Goal: Task Accomplishment & Management: Manage account settings

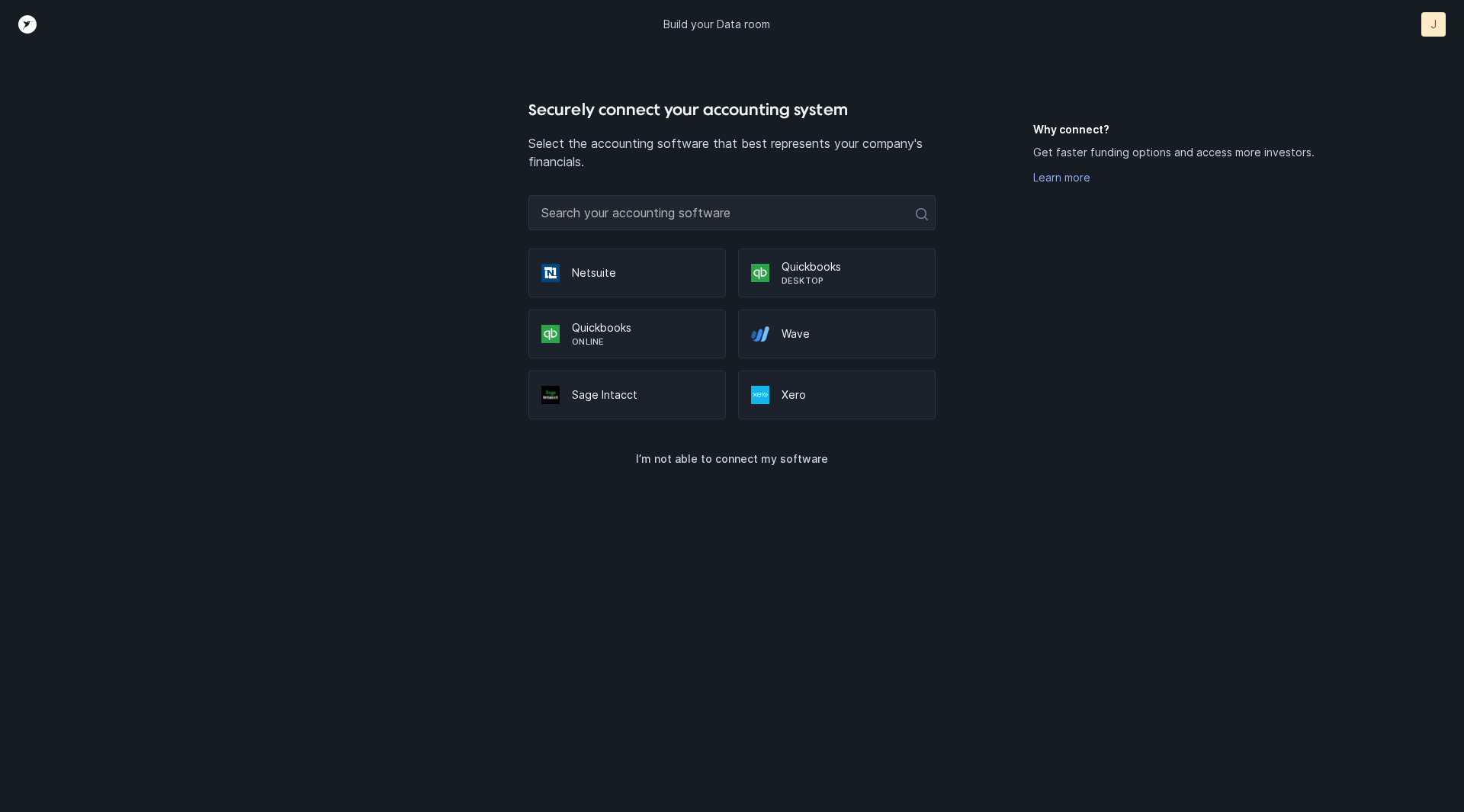
click at [657, 325] on p "Quickbooks" at bounding box center [643, 327] width 141 height 15
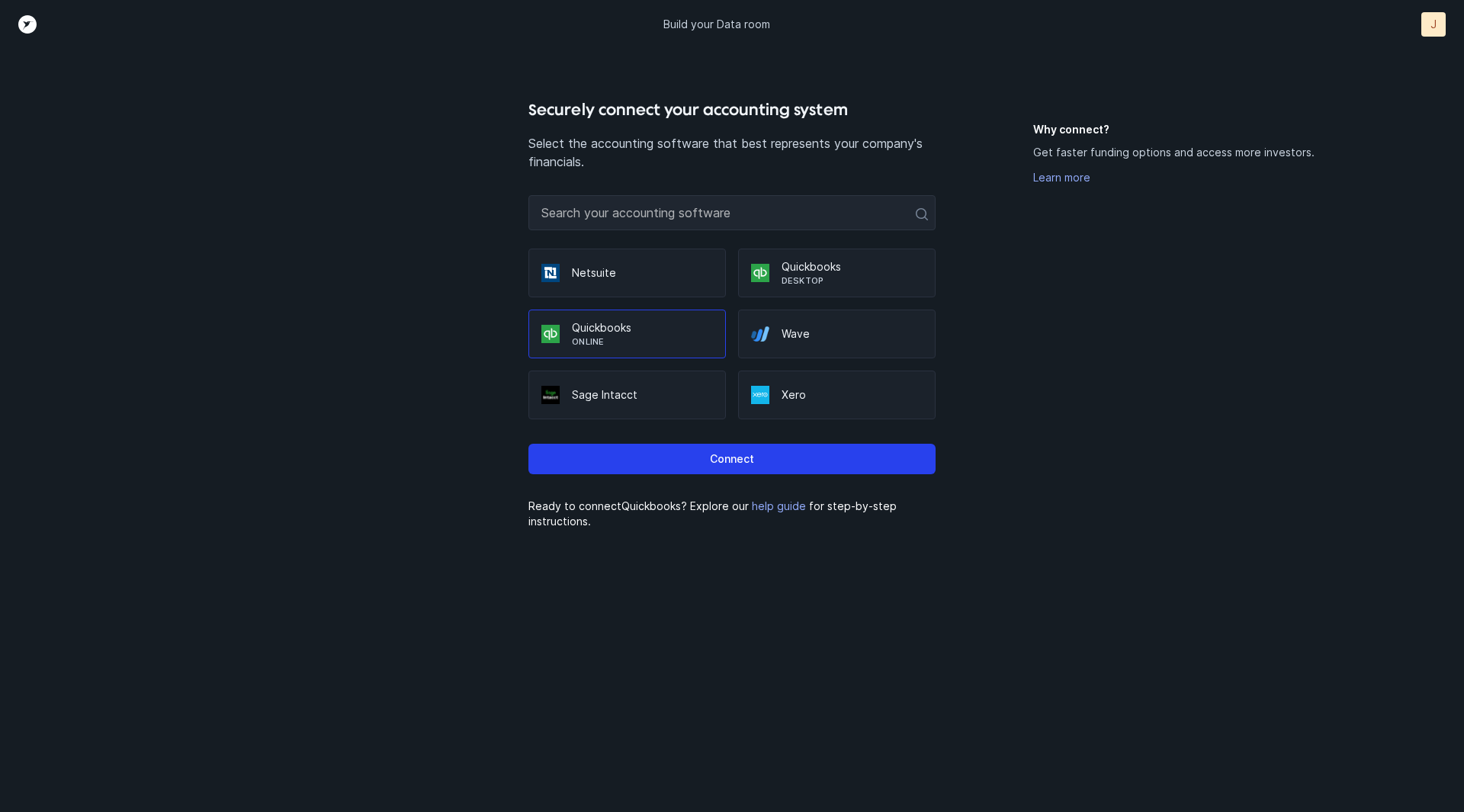
click at [657, 325] on p "Quickbooks" at bounding box center [643, 327] width 141 height 15
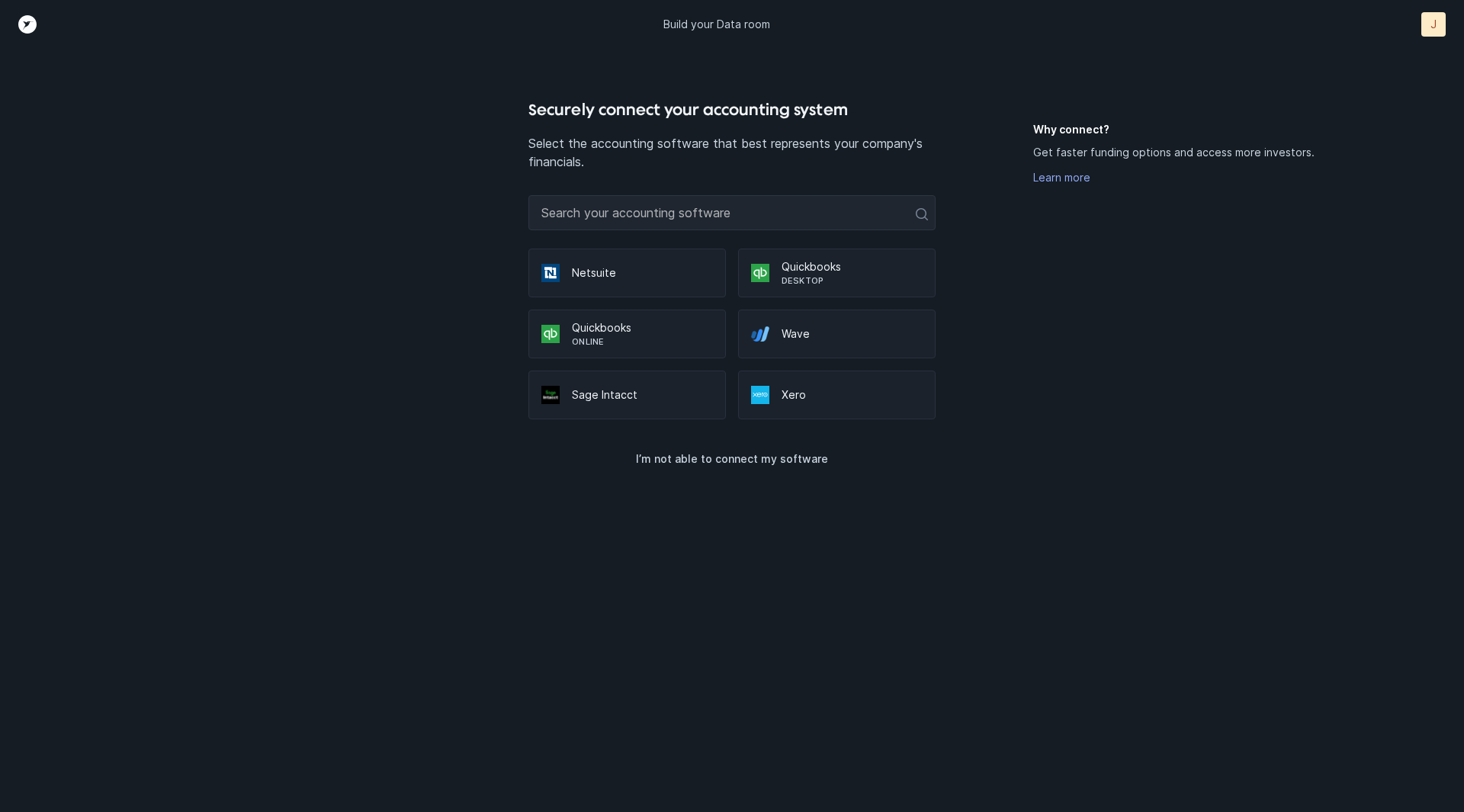
click at [657, 325] on p "Quickbooks" at bounding box center [643, 327] width 141 height 15
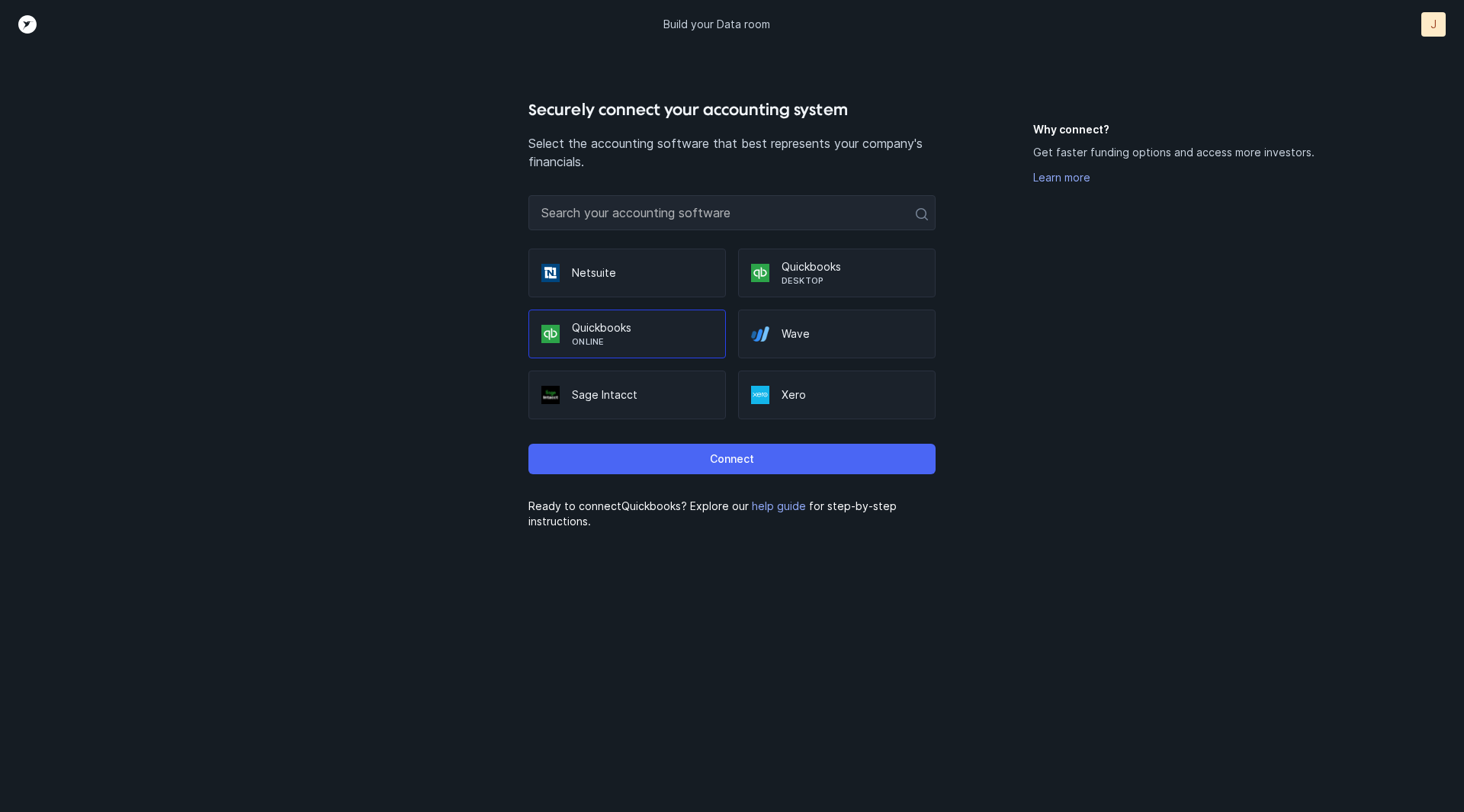
click at [782, 457] on button "Connect" at bounding box center [732, 459] width 406 height 31
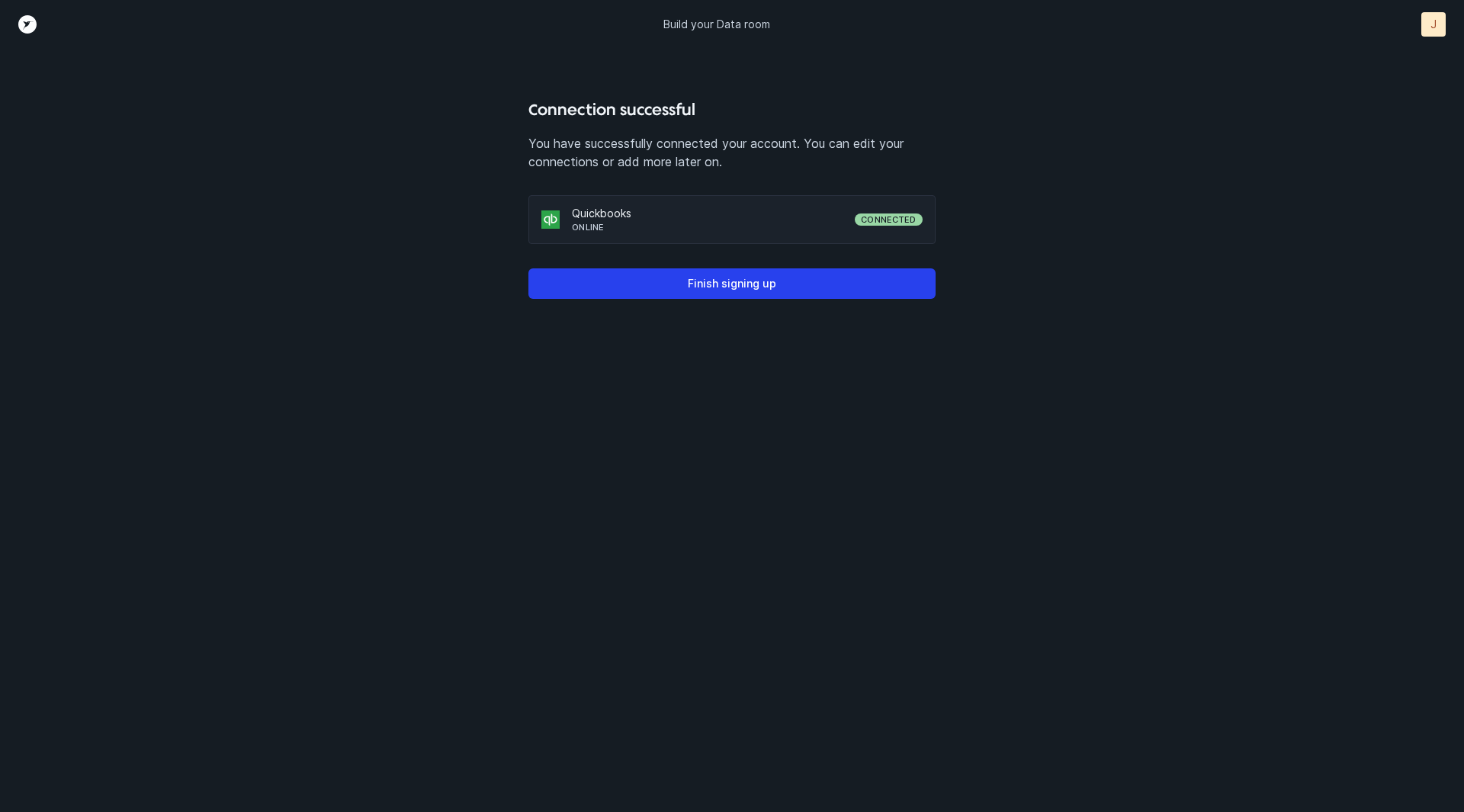
drag, startPoint x: 813, startPoint y: 284, endPoint x: 759, endPoint y: 203, distance: 97.3
click at [759, 203] on div "Connection successful You have successfully connected your account. You can edi…" at bounding box center [732, 455] width 406 height 714
click at [759, 205] on div "Quickbooks Online Connected" at bounding box center [732, 219] width 406 height 49
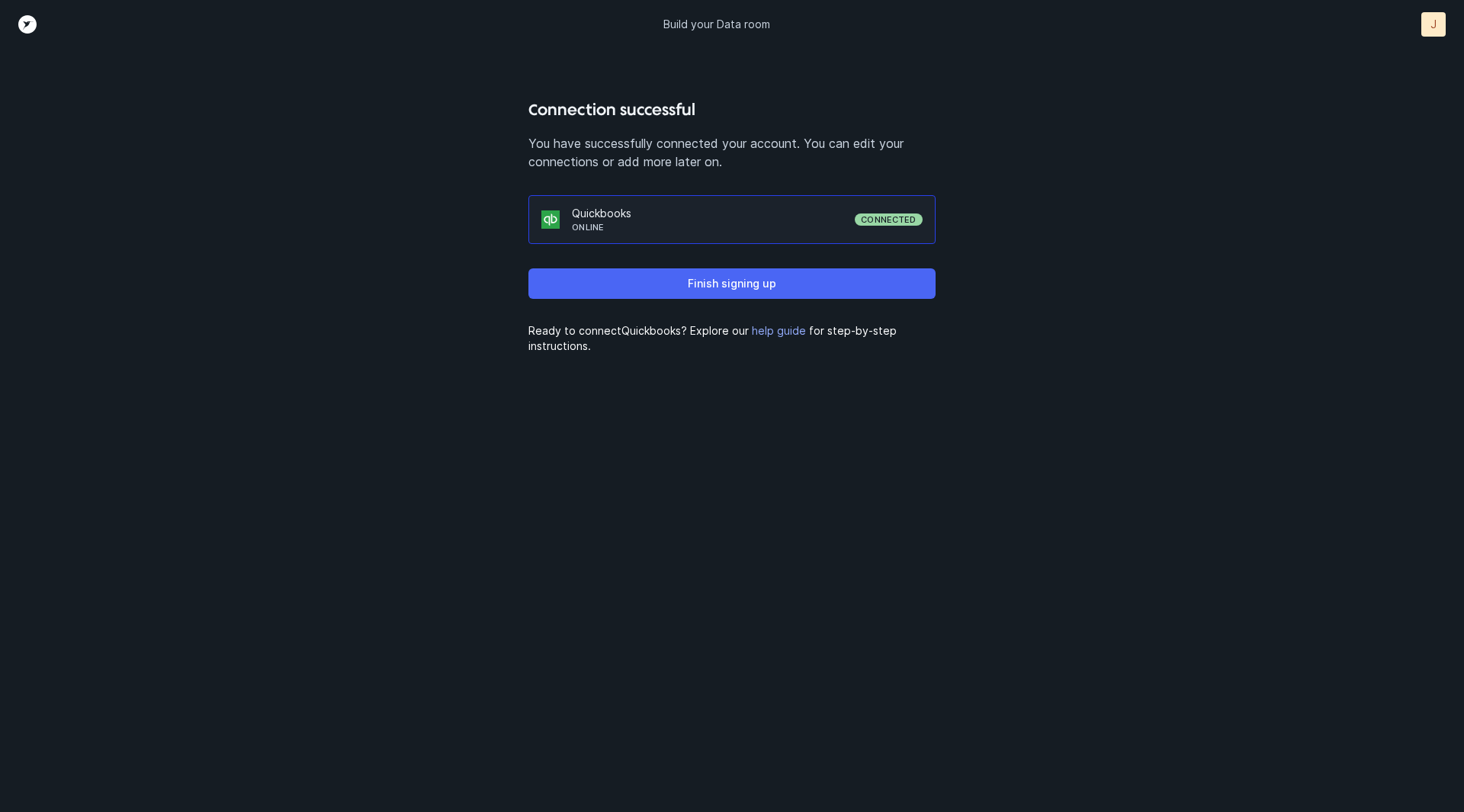
click at [765, 289] on p "Finish signing up" at bounding box center [732, 284] width 89 height 18
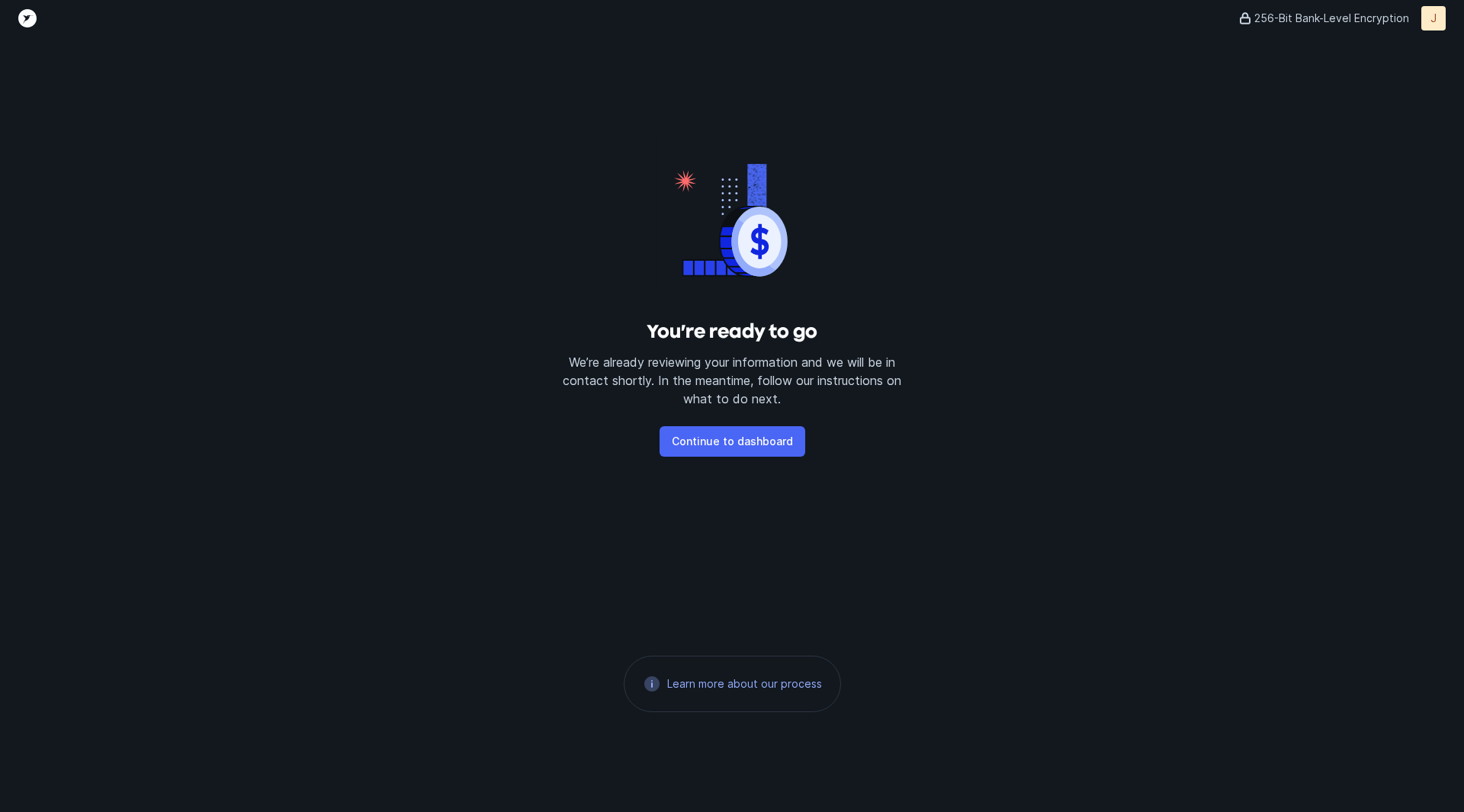
click at [782, 456] on button "Continue to dashboard" at bounding box center [732, 441] width 145 height 31
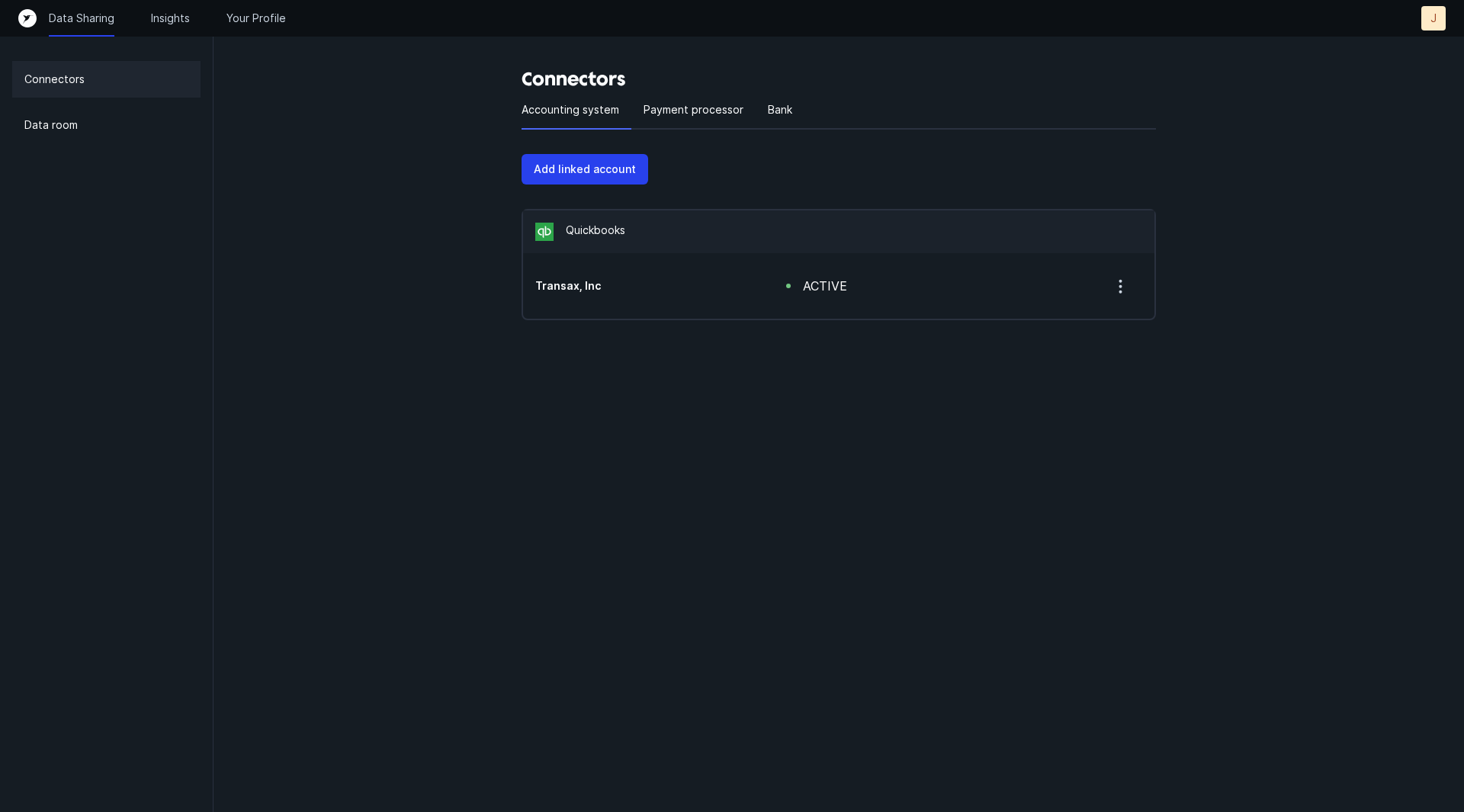
click at [768, 381] on html "Data Sharing Insights Your Profile J J Connectors Data room Connectors Accounti…" at bounding box center [732, 190] width 1464 height 381
click at [722, 109] on p "Payment processor" at bounding box center [694, 109] width 100 height 18
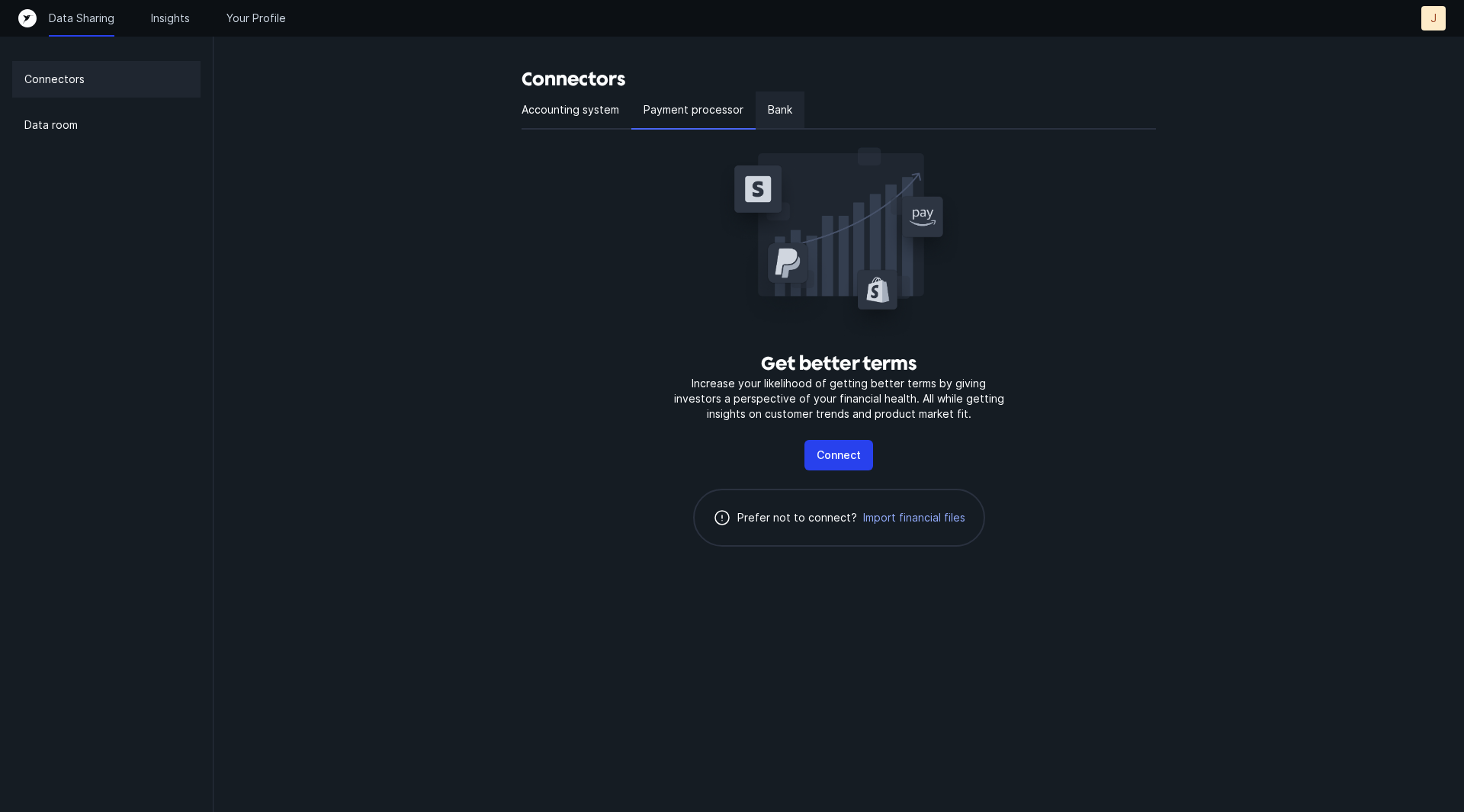
click at [772, 110] on p "Bank" at bounding box center [780, 109] width 25 height 18
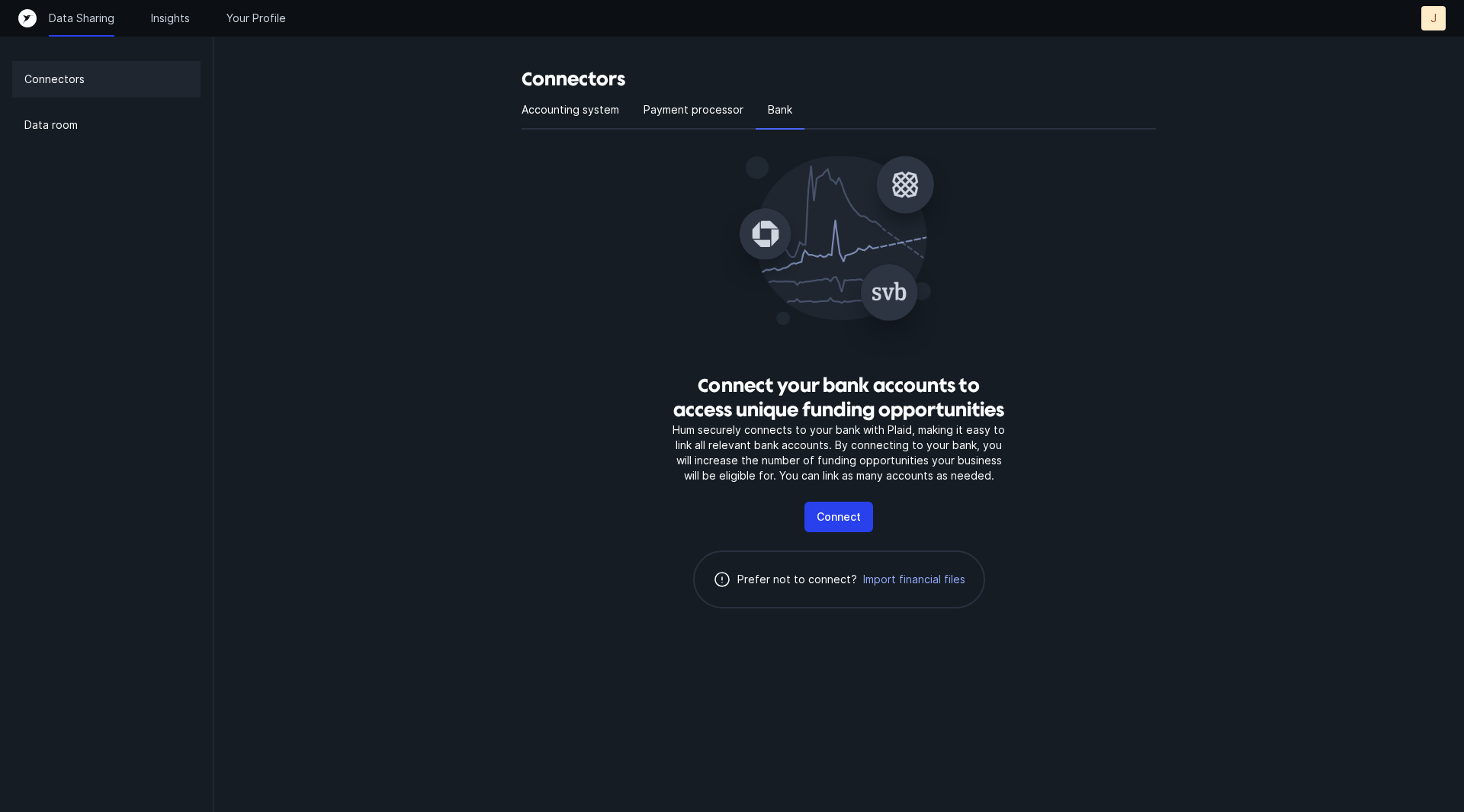
click at [1120, 443] on div "Connect your bank accounts to access unique funding opportunities Hum securely …" at bounding box center [839, 381] width 635 height 504
click at [1440, 21] on div "J" at bounding box center [1433, 18] width 25 height 25
click at [1398, 48] on p "Settings" at bounding box center [1399, 50] width 48 height 18
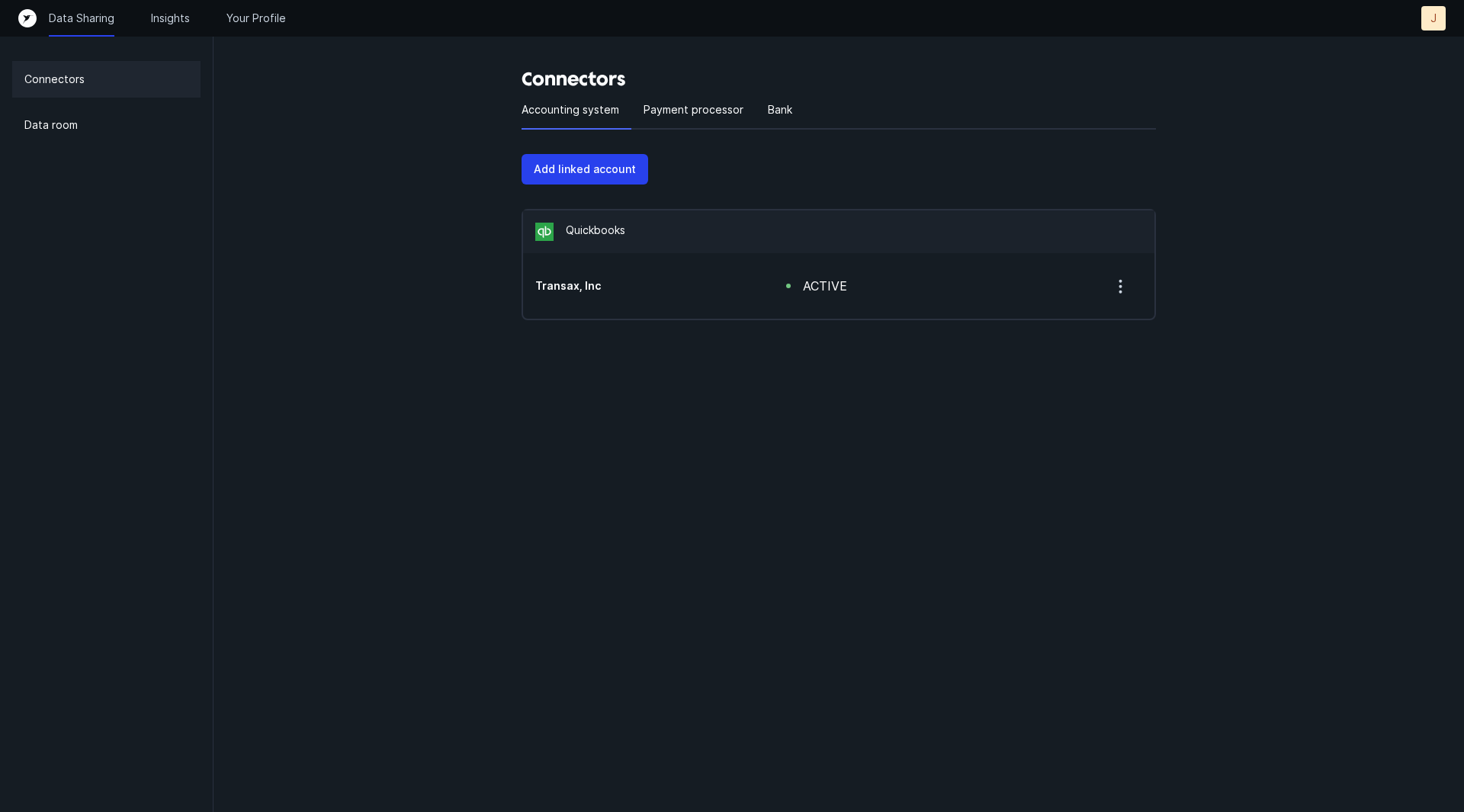
click at [1123, 283] on icon "button" at bounding box center [1121, 286] width 19 height 19
click at [1216, 272] on div "Connectors Accounting system Payment processor Bank Add linked account Quickboo…" at bounding box center [839, 190] width 1251 height 381
click at [718, 106] on p "Payment processor" at bounding box center [694, 109] width 100 height 18
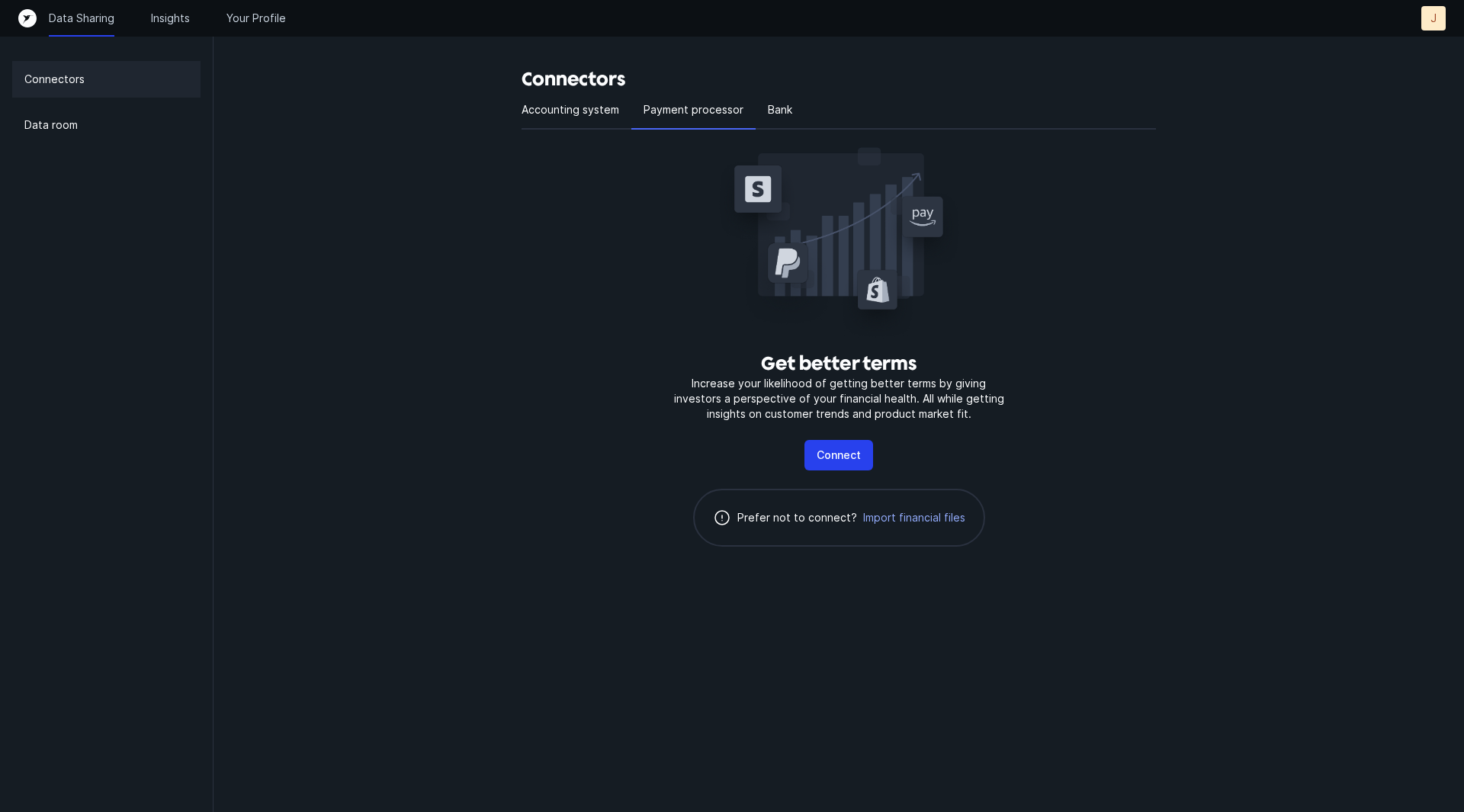
click at [807, 94] on div at bounding box center [979, 110] width 351 height 38
click at [531, 87] on h3 "Connectors" at bounding box center [839, 79] width 635 height 25
click at [551, 106] on p "Accounting system" at bounding box center [570, 109] width 98 height 18
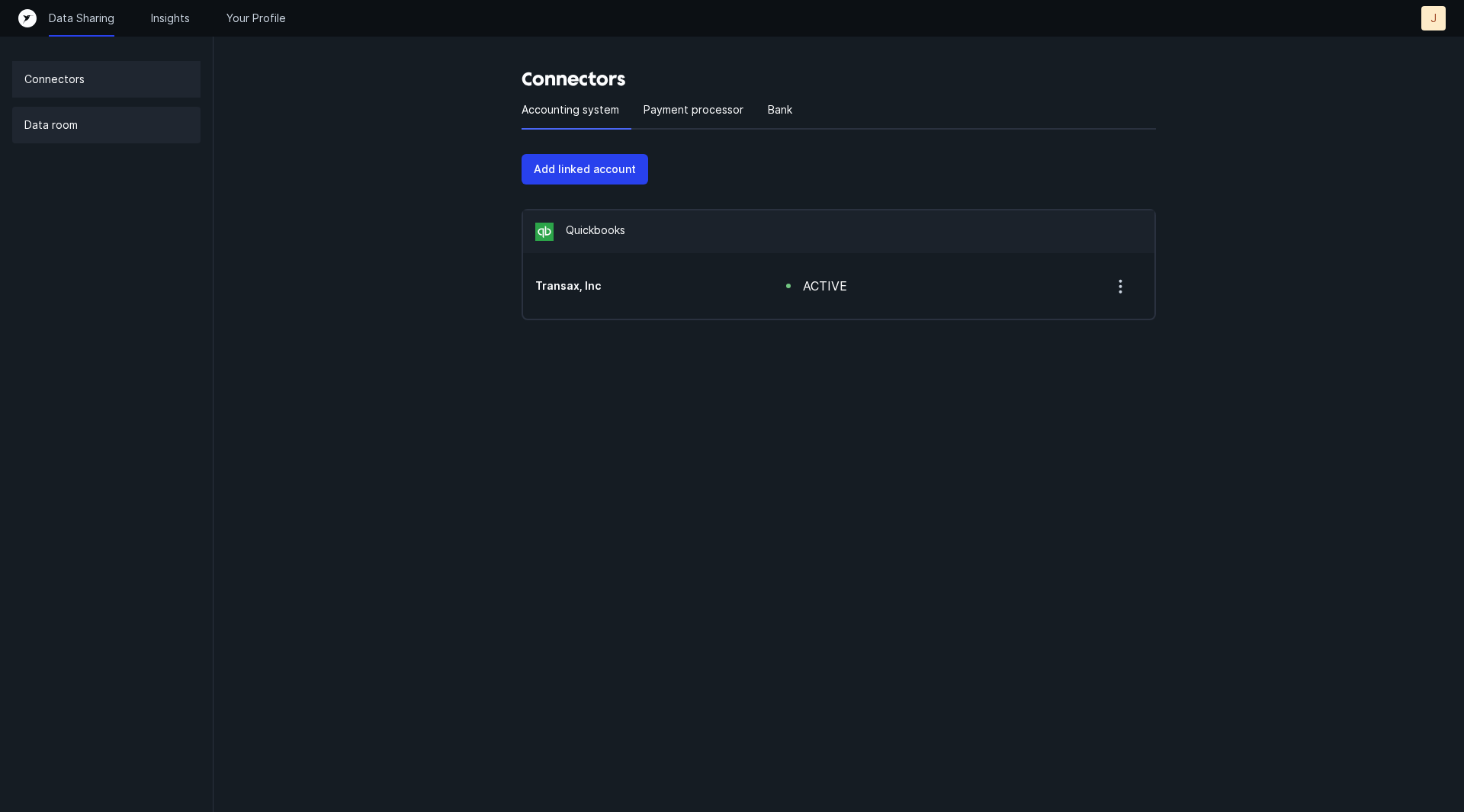
click at [74, 125] on p "Data room" at bounding box center [52, 124] width 54 height 18
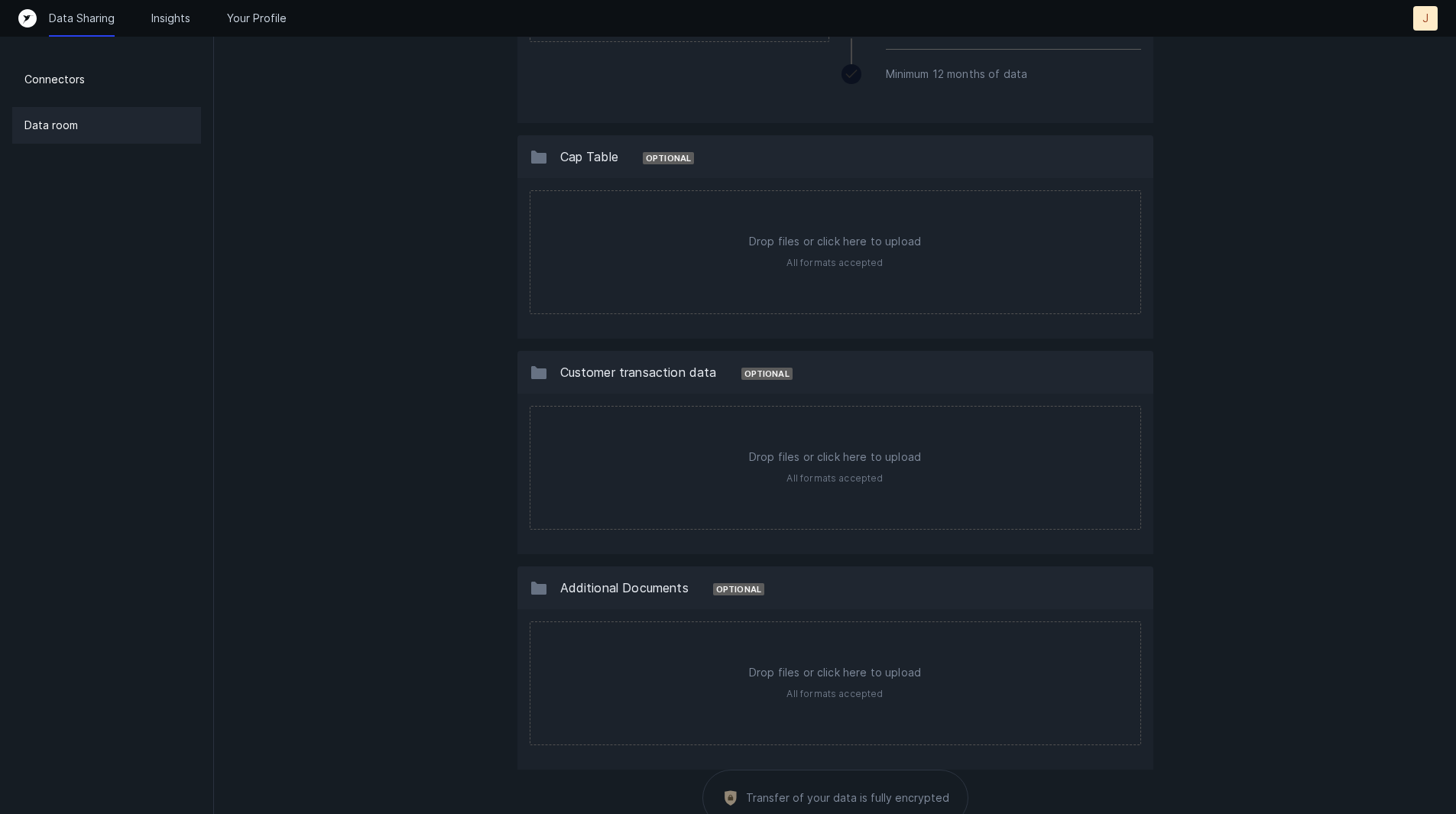
scroll to position [1080, 0]
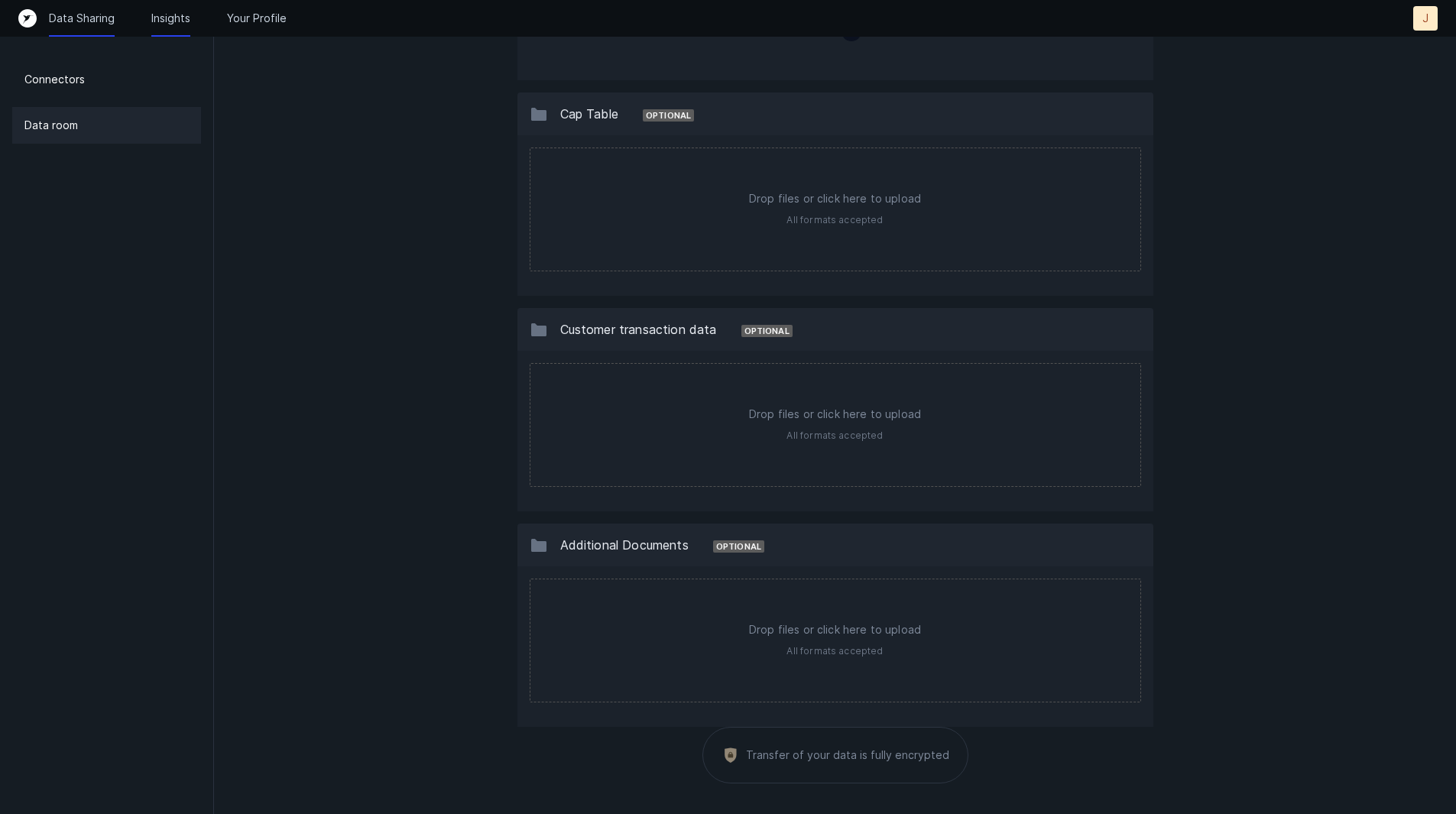
click at [176, 15] on p "Insights" at bounding box center [171, 18] width 39 height 15
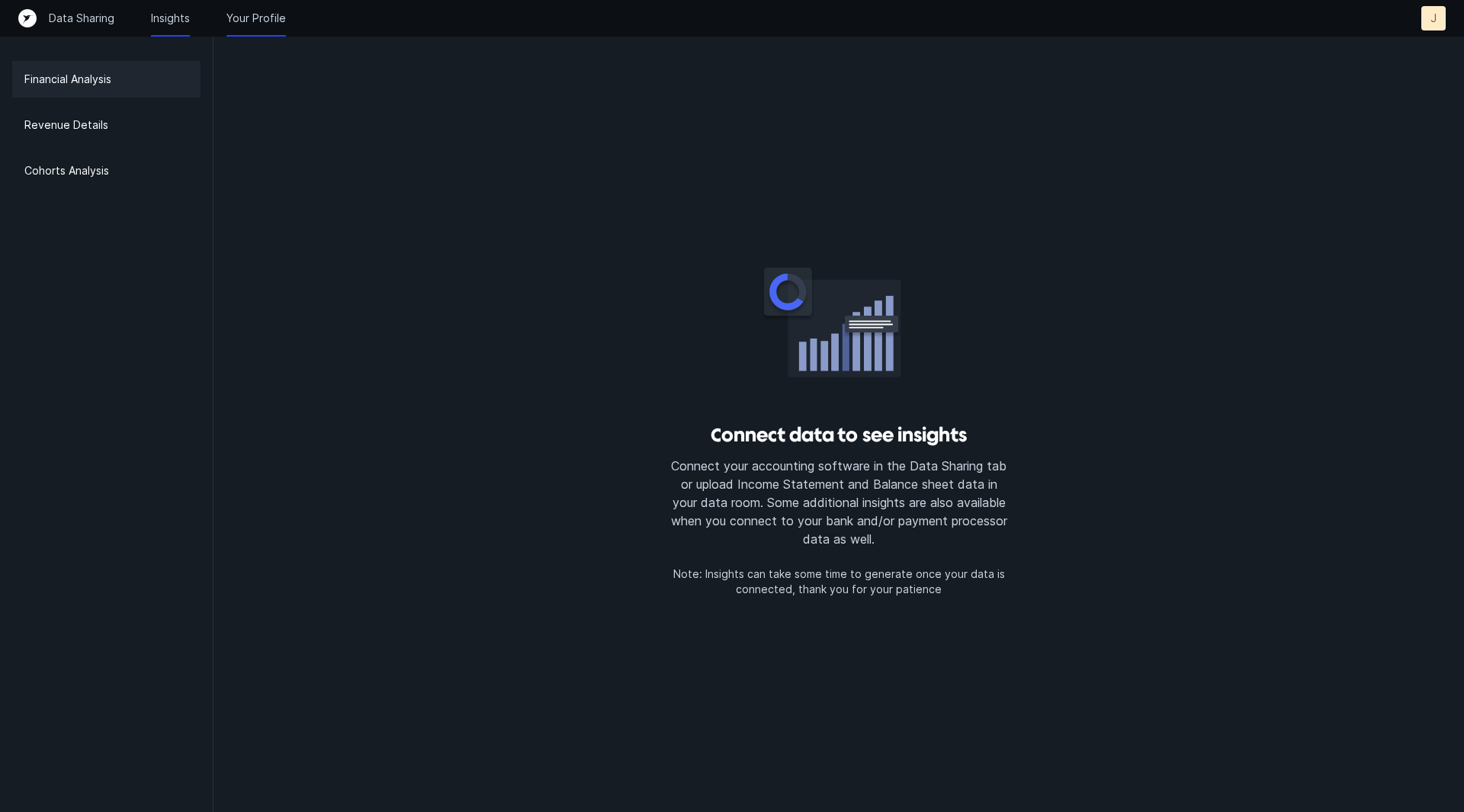
click at [256, 18] on p "Your Profile" at bounding box center [257, 18] width 60 height 15
click at [852, 567] on p "Note: Insights can take some time to generate once your data is connected, than…" at bounding box center [838, 581] width 341 height 31
click at [98, 116] on p "Revenue Details" at bounding box center [67, 124] width 84 height 18
click at [84, 178] on p "Cohorts Analysis" at bounding box center [67, 170] width 85 height 18
click at [252, 23] on p "Your Profile" at bounding box center [257, 18] width 60 height 15
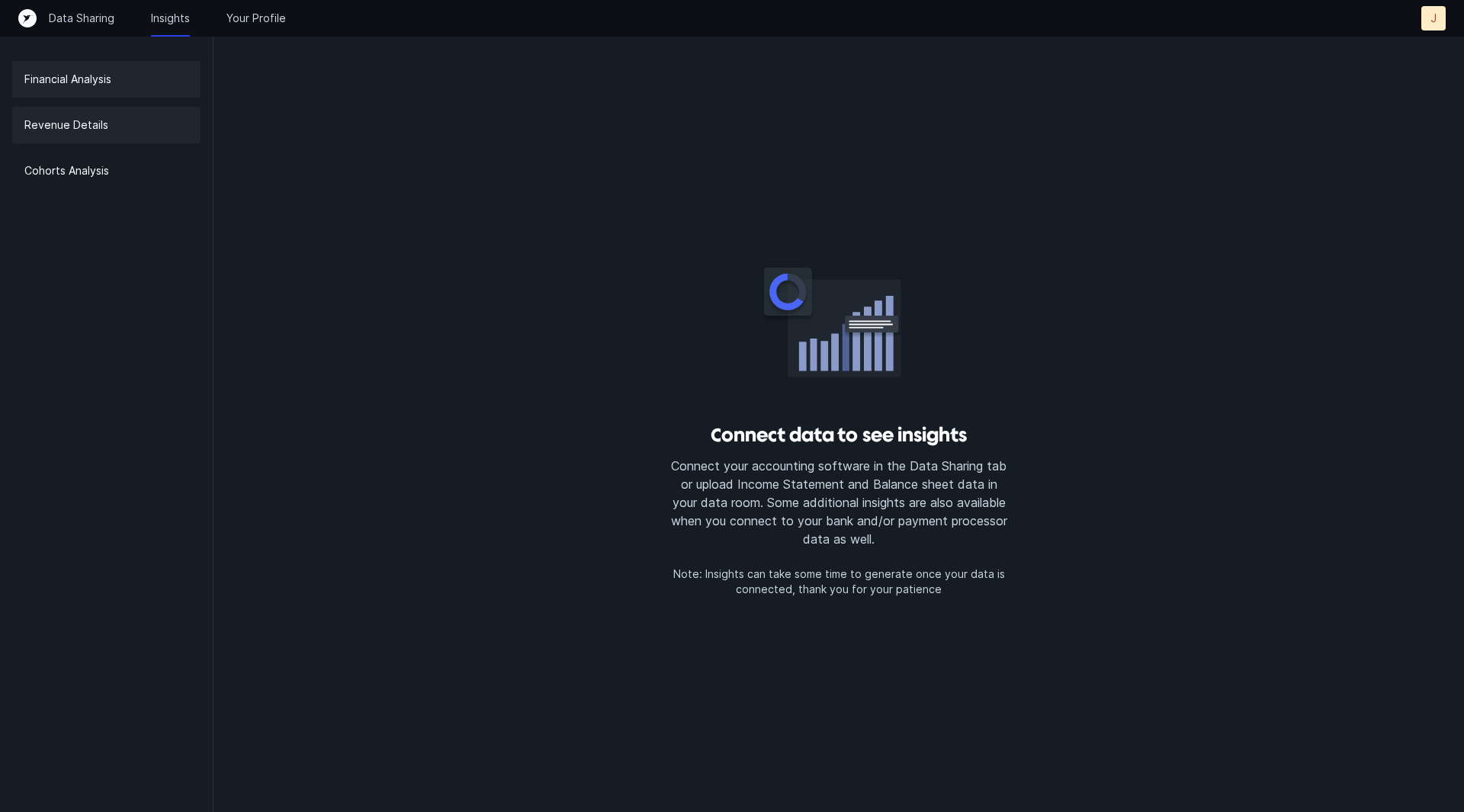
click at [57, 132] on p "Revenue Details" at bounding box center [67, 124] width 84 height 18
click at [79, 167] on p "Cohorts Analysis" at bounding box center [67, 170] width 85 height 18
click at [90, 15] on p "Data Sharing" at bounding box center [82, 18] width 66 height 15
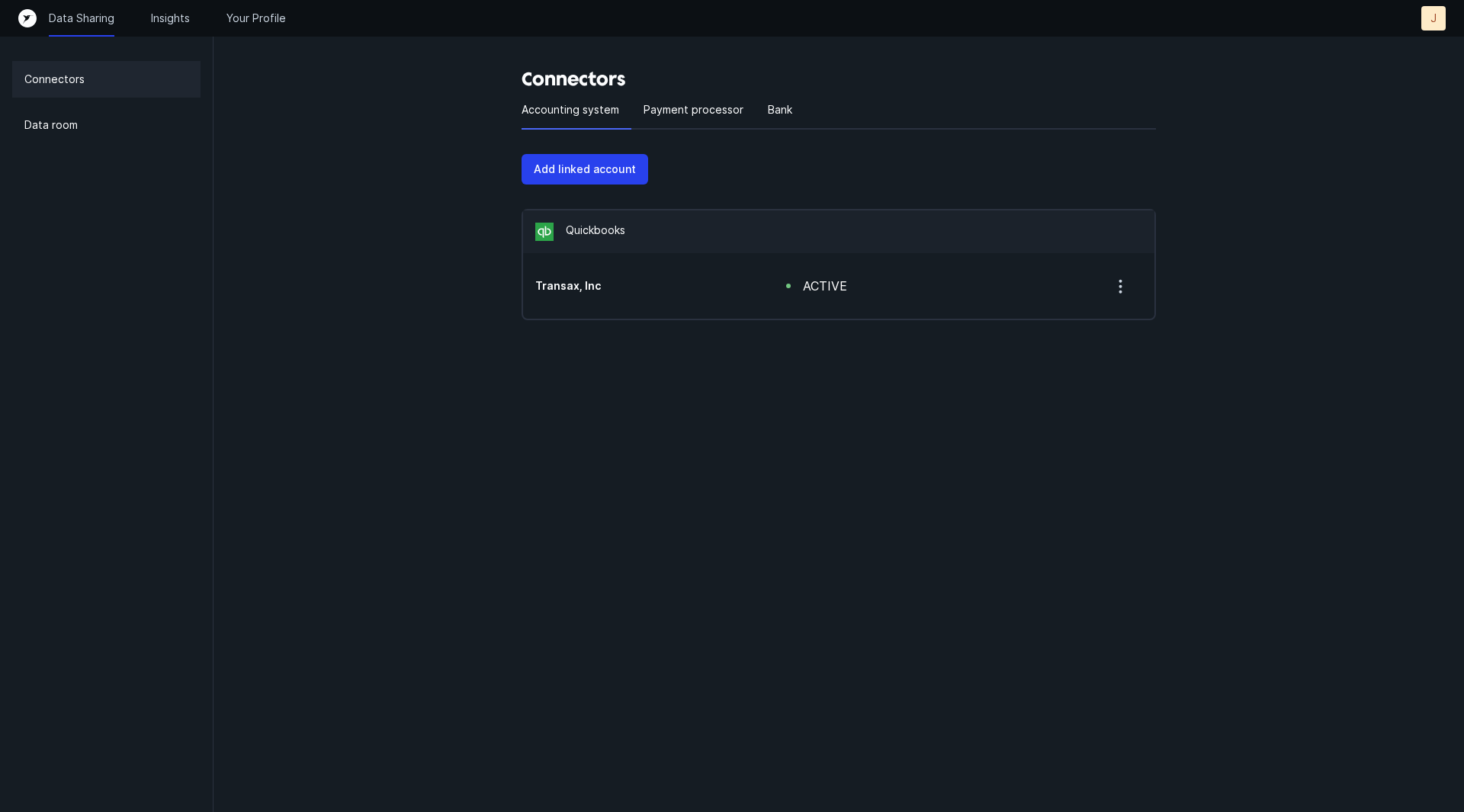
click at [1122, 287] on icon "button" at bounding box center [1122, 287] width 2 height 2
click at [569, 281] on h5 "Transax, Inc" at bounding box center [636, 286] width 202 height 15
click at [850, 299] on div "active" at bounding box center [931, 286] width 313 height 29
click at [847, 293] on div "active" at bounding box center [825, 286] width 44 height 18
click at [596, 163] on p "Add linked account" at bounding box center [584, 169] width 103 height 18
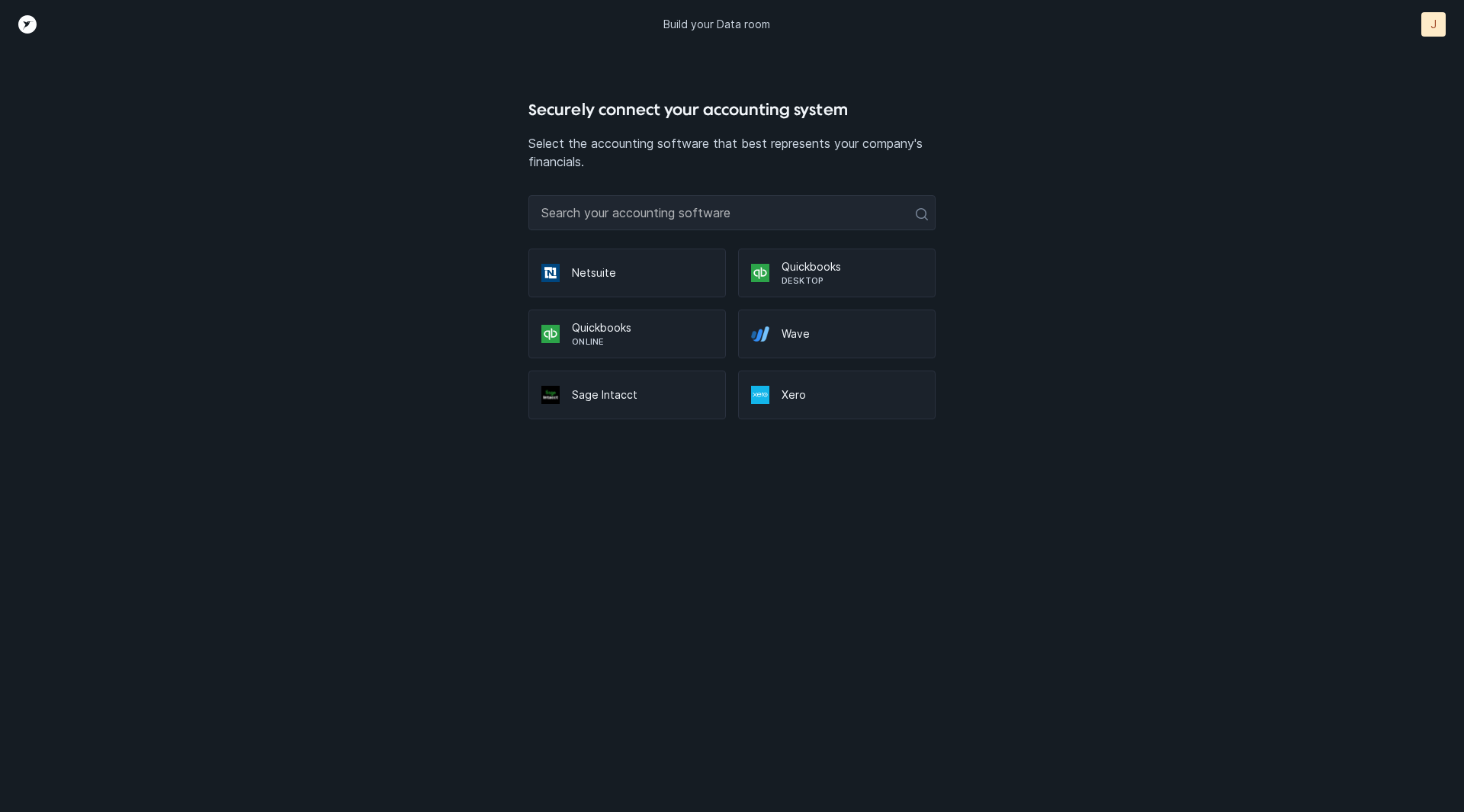
click at [638, 319] on div "Quickbooks Online" at bounding box center [627, 333] width 197 height 49
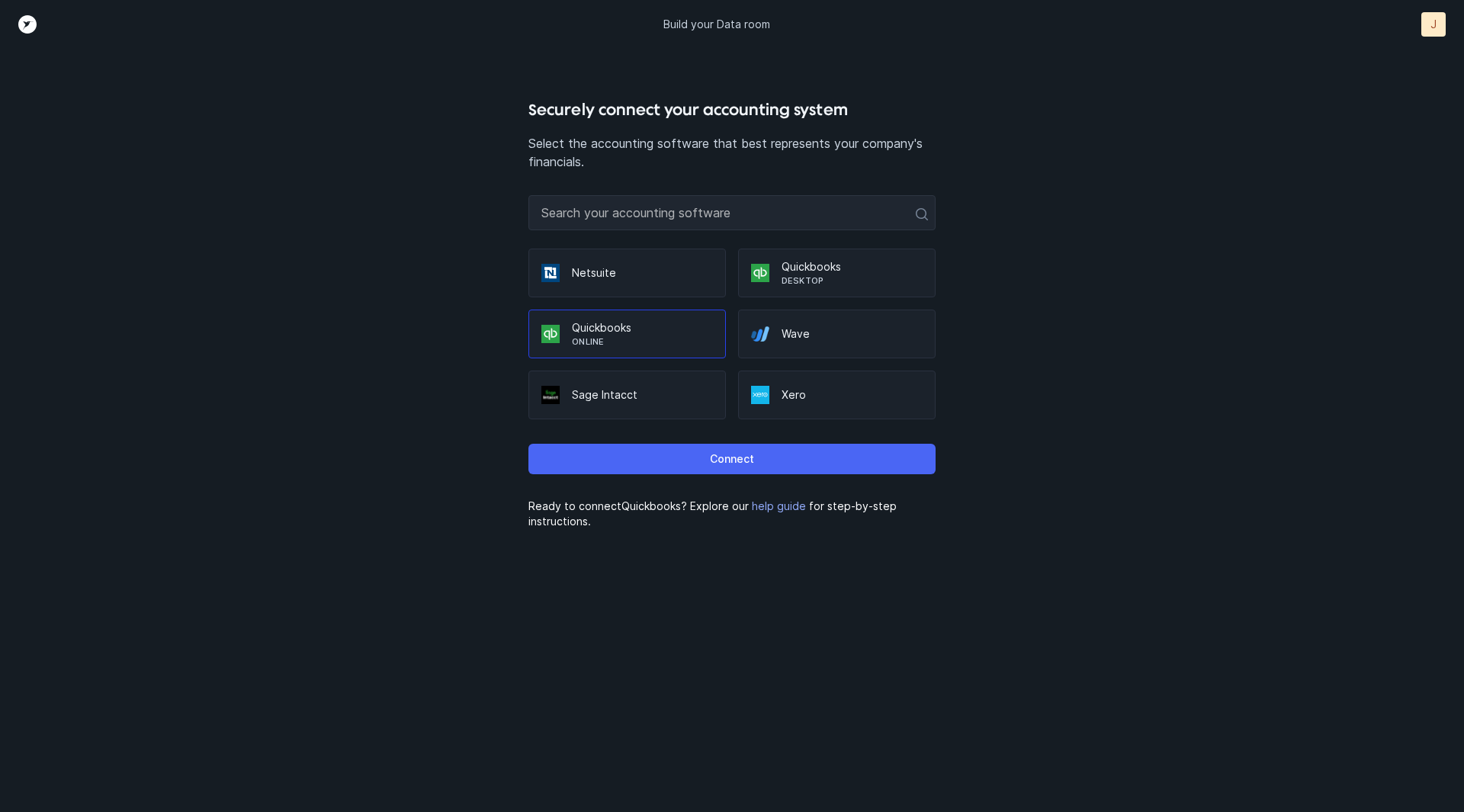
click at [782, 456] on button "Connect" at bounding box center [732, 459] width 406 height 31
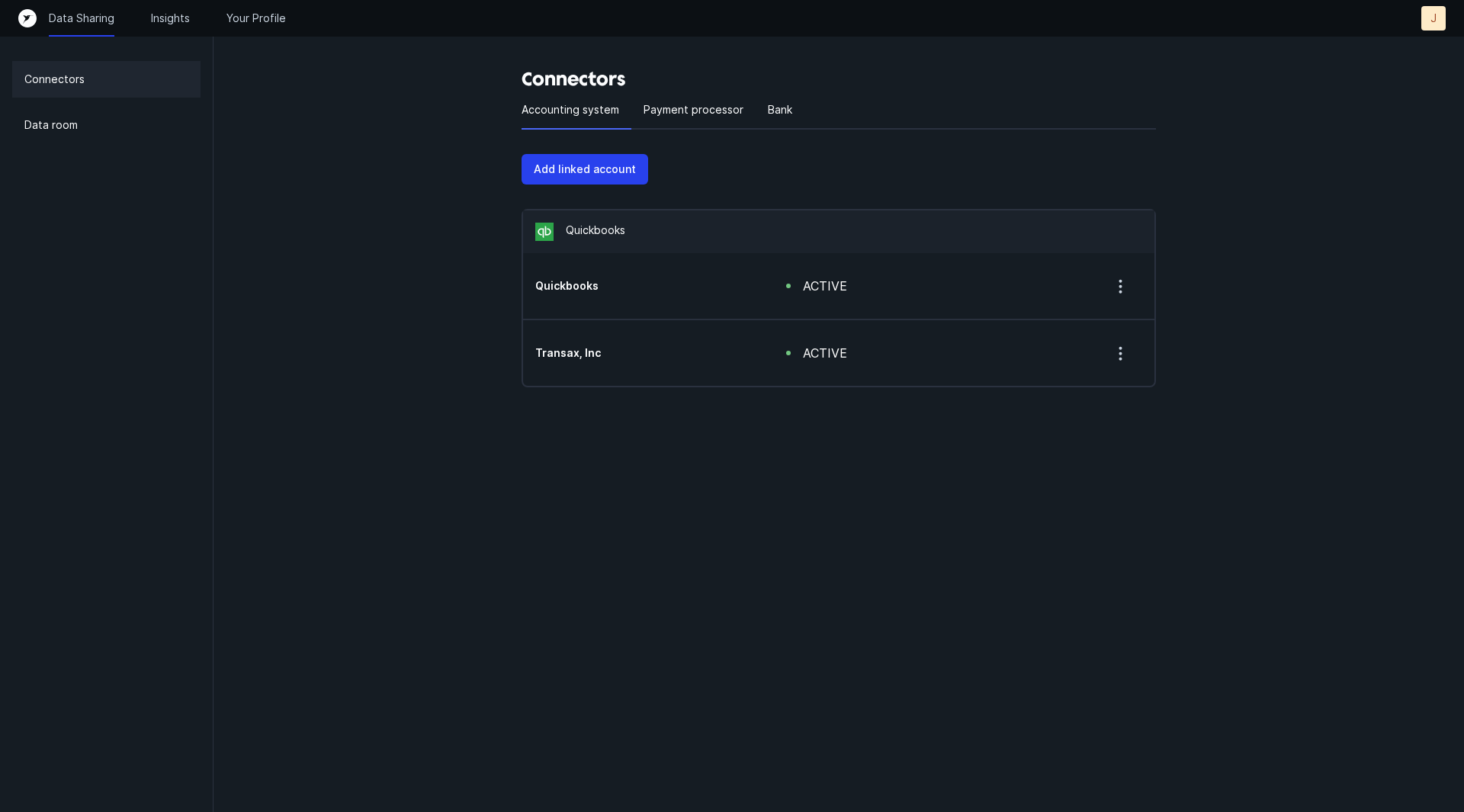
click at [1120, 286] on icon "button" at bounding box center [1121, 286] width 19 height 19
click at [1120, 283] on icon "button" at bounding box center [1121, 286] width 19 height 19
click at [695, 114] on p "Payment processor" at bounding box center [694, 109] width 100 height 18
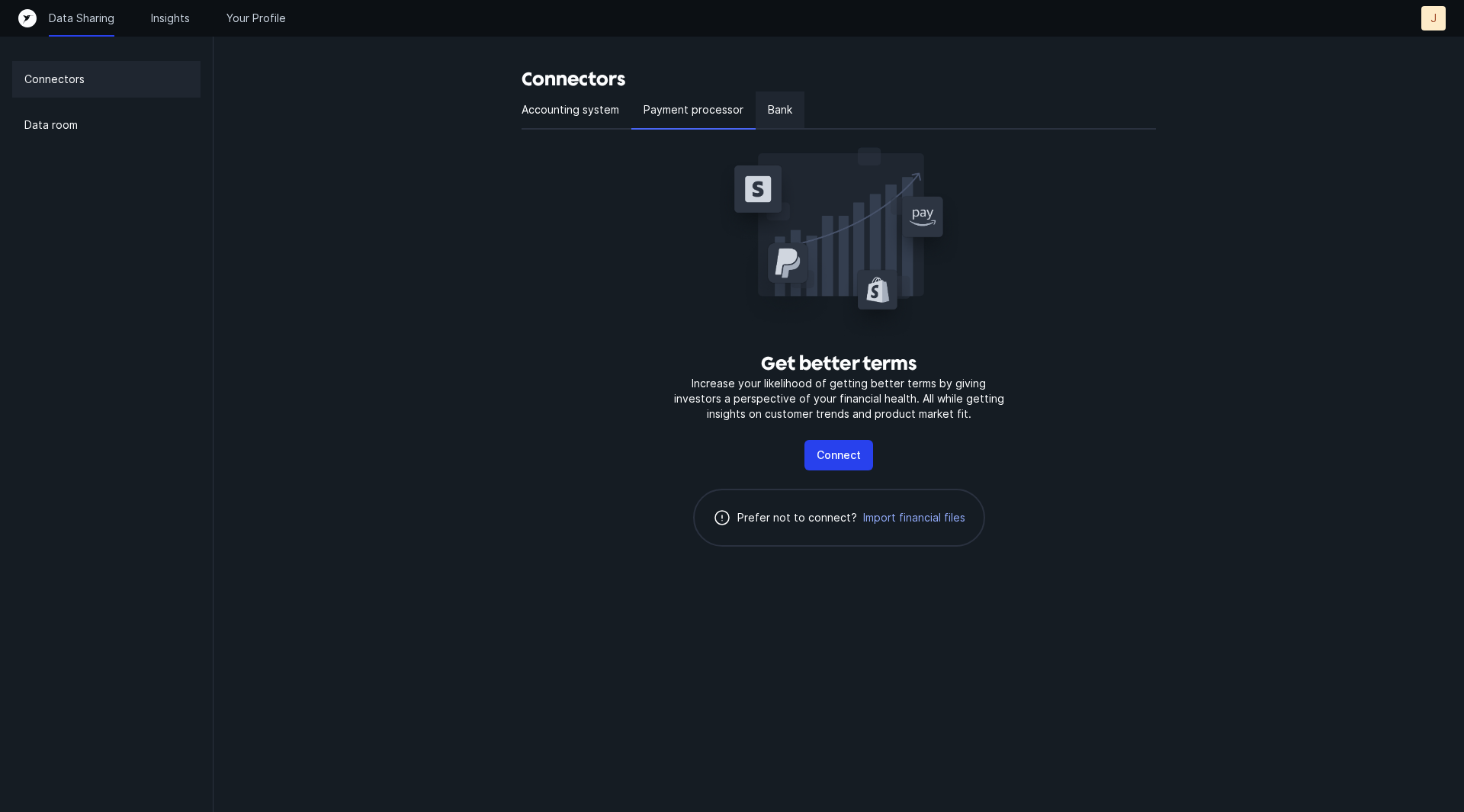
click at [788, 108] on p "Bank" at bounding box center [780, 109] width 25 height 18
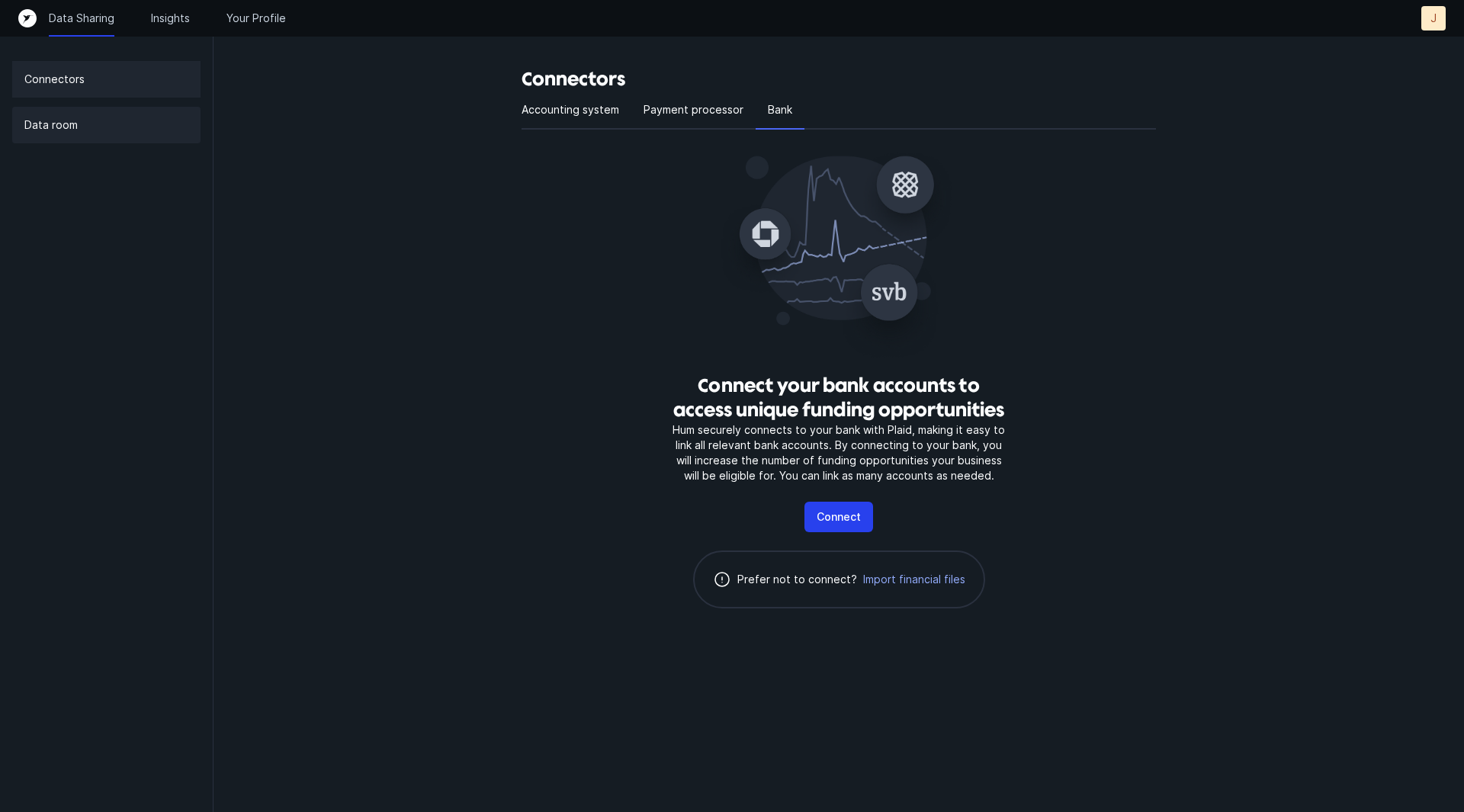
click at [109, 138] on div "Data room" at bounding box center [105, 124] width 188 height 37
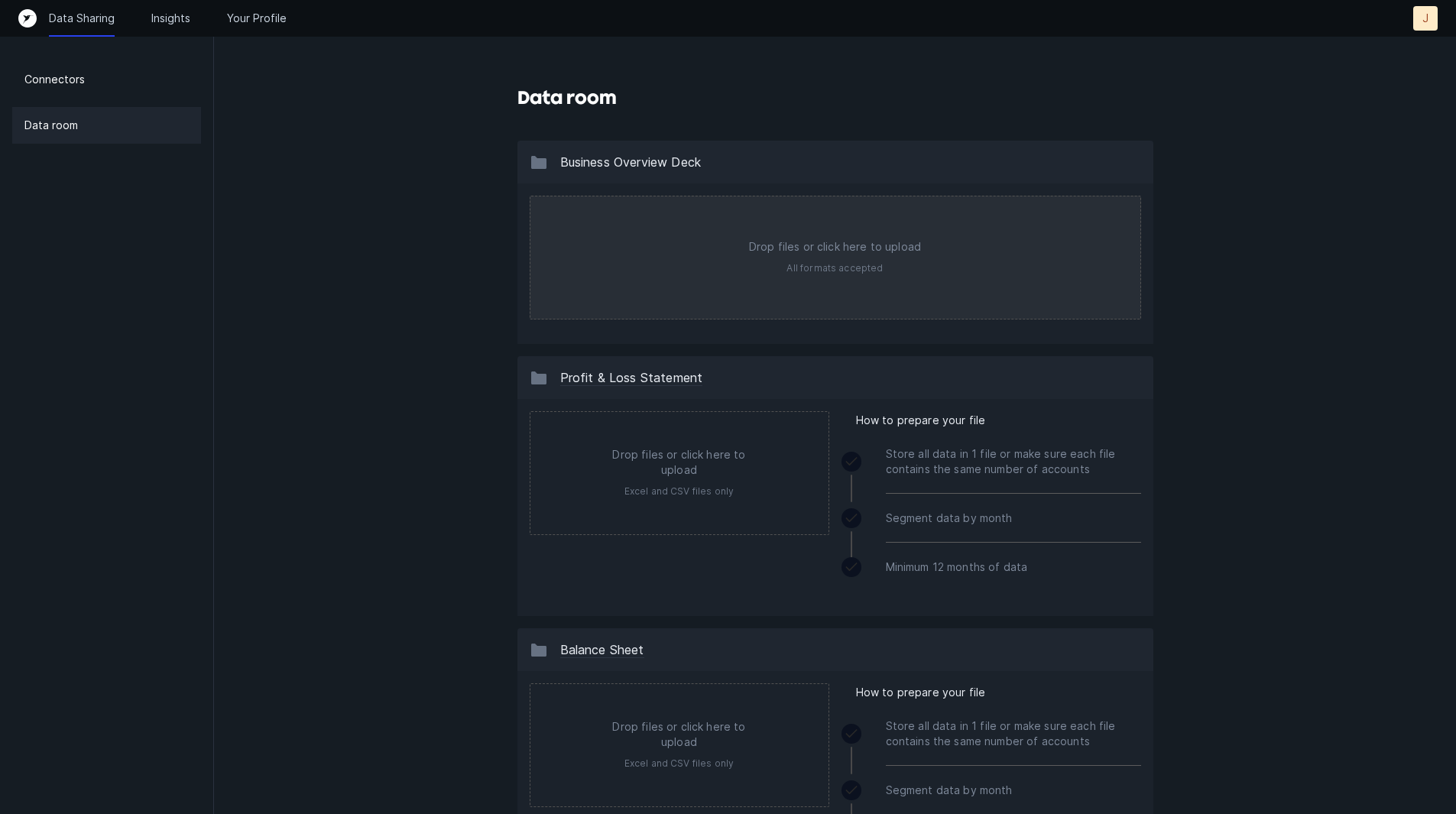
click at [872, 283] on input "file" at bounding box center [836, 257] width 610 height 123
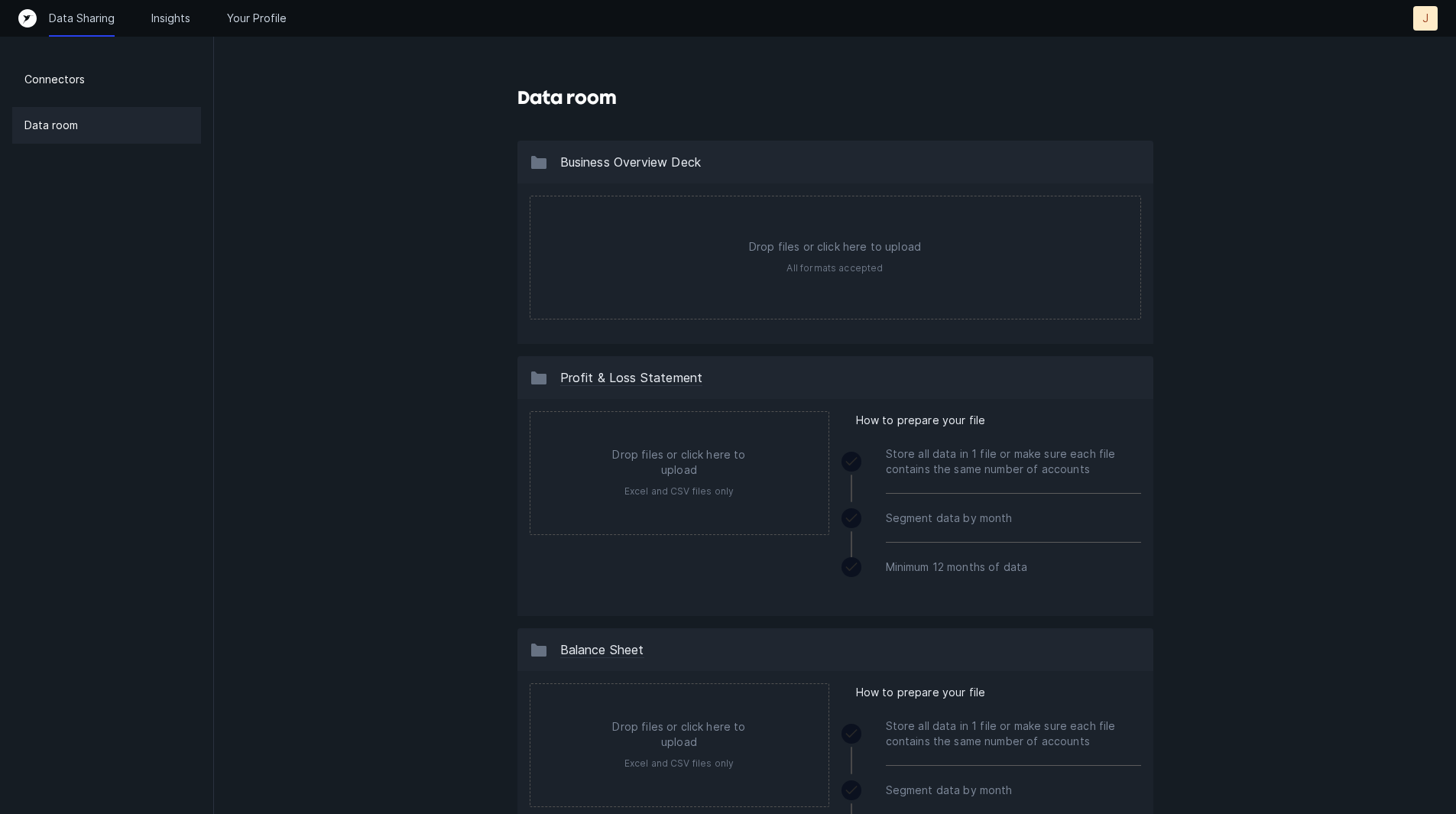
click at [193, 20] on div "Data Sharing Insights Your Profile" at bounding box center [168, 18] width 237 height 15
click at [175, 11] on p "Insights" at bounding box center [171, 18] width 39 height 15
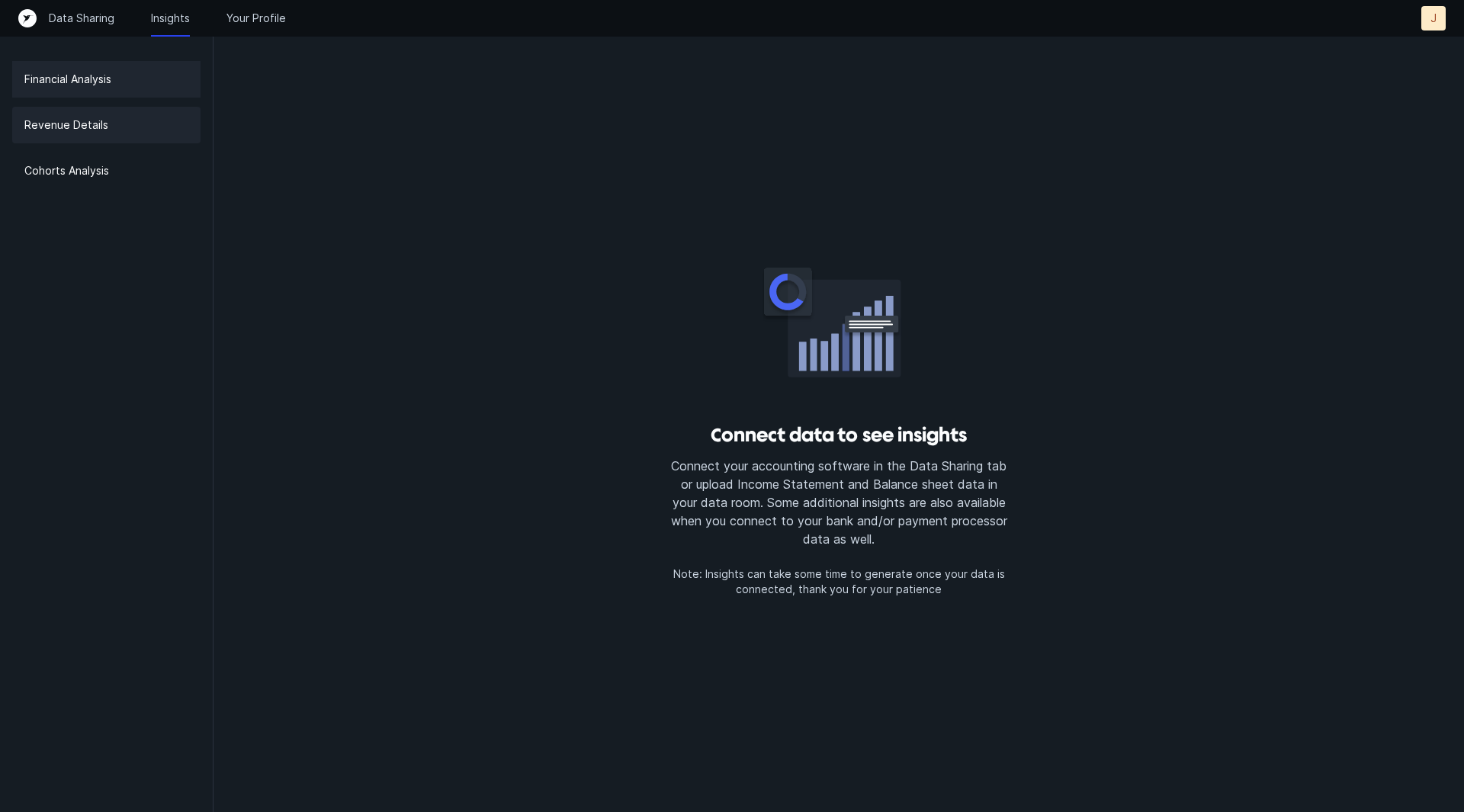
click at [28, 142] on div "Revenue Details" at bounding box center [105, 124] width 188 height 37
click at [87, 181] on div "Cohorts Analysis" at bounding box center [105, 170] width 188 height 37
click at [244, 21] on p "Your Profile" at bounding box center [257, 18] width 60 height 15
click at [1435, 12] on p "J" at bounding box center [1434, 18] width 6 height 15
click at [1392, 50] on p "Settings" at bounding box center [1399, 50] width 48 height 18
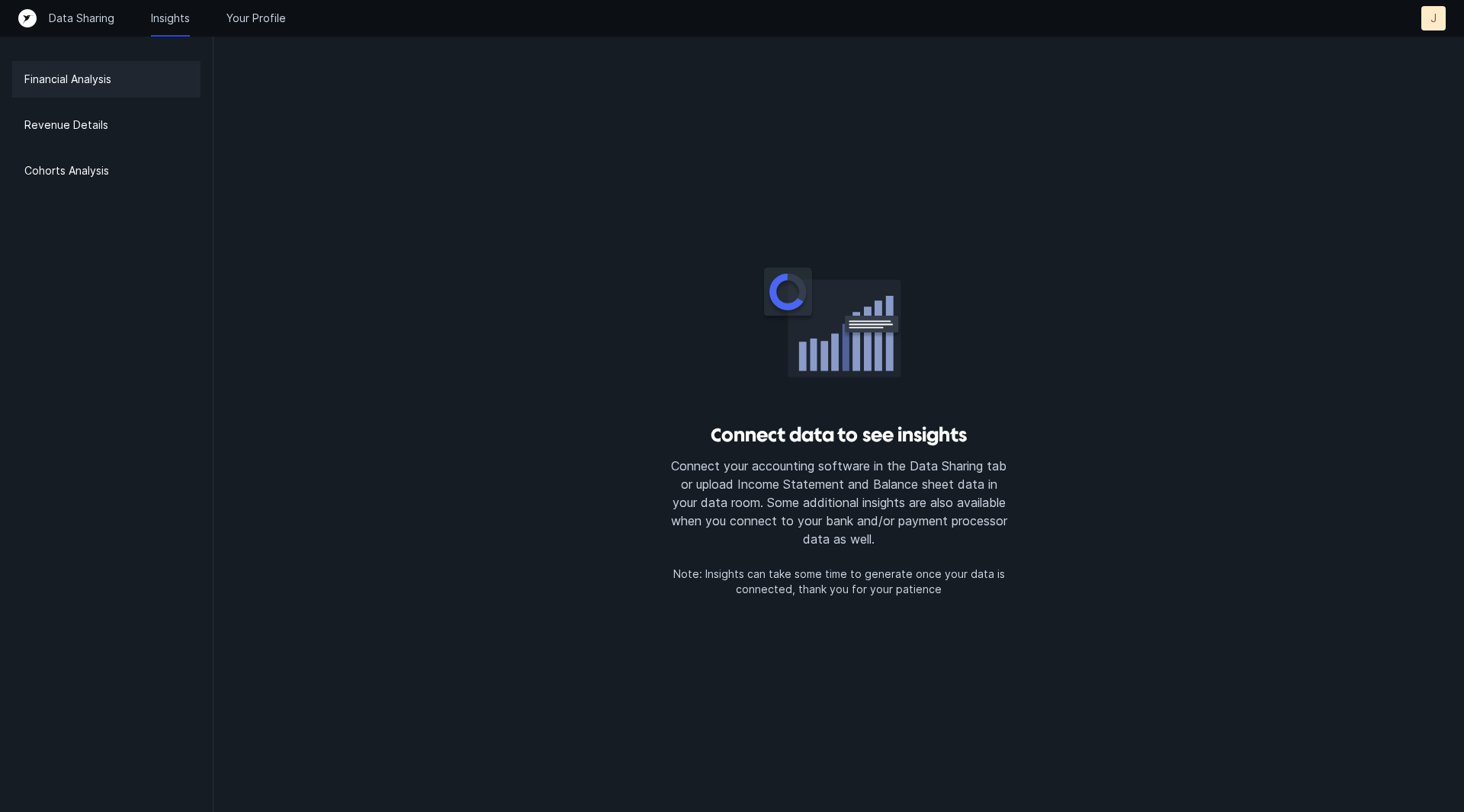
click at [1434, 21] on p "J" at bounding box center [1434, 18] width 6 height 15
click at [1418, 51] on p "Settings" at bounding box center [1399, 50] width 48 height 18
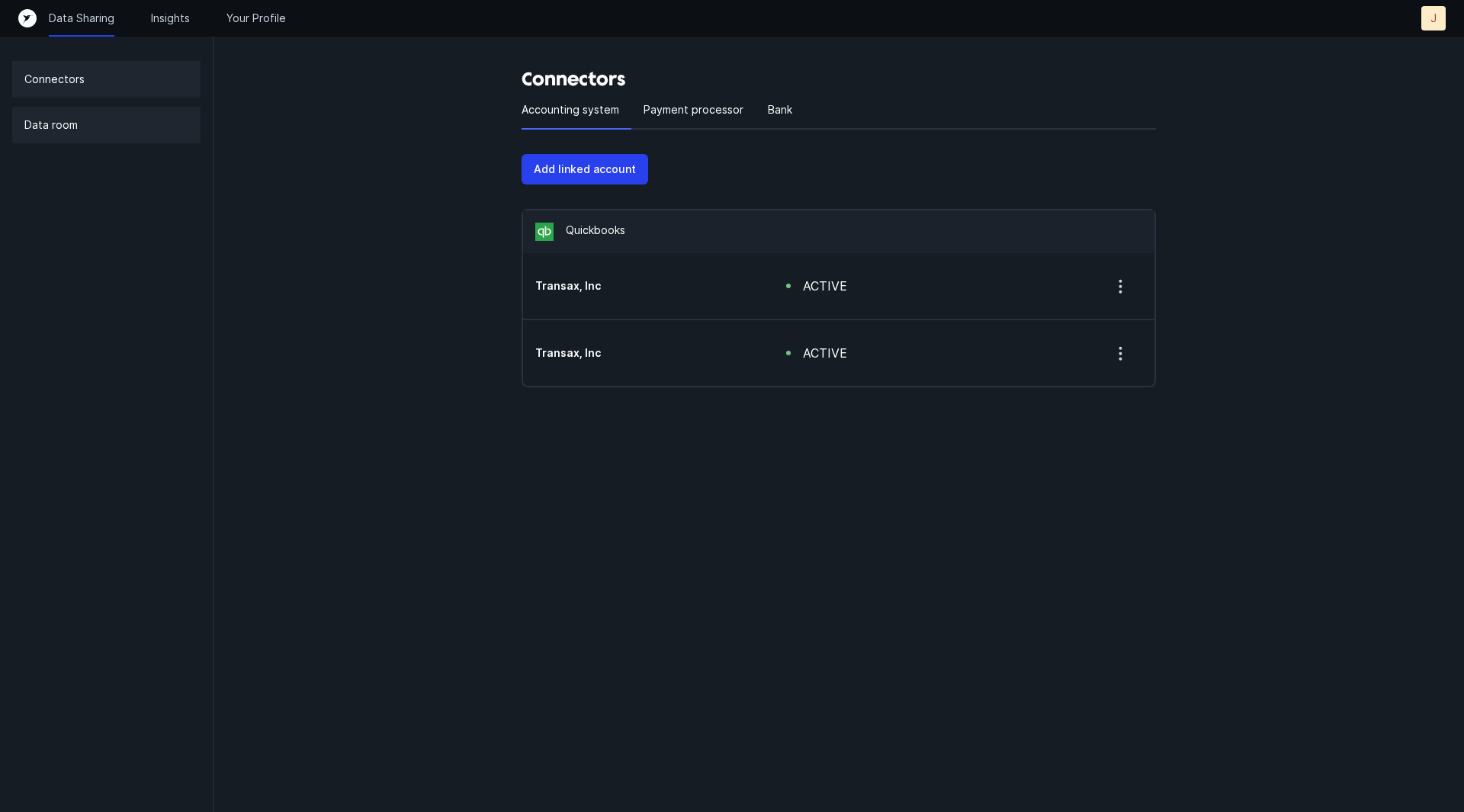
click at [106, 124] on div "Data room" at bounding box center [105, 124] width 188 height 37
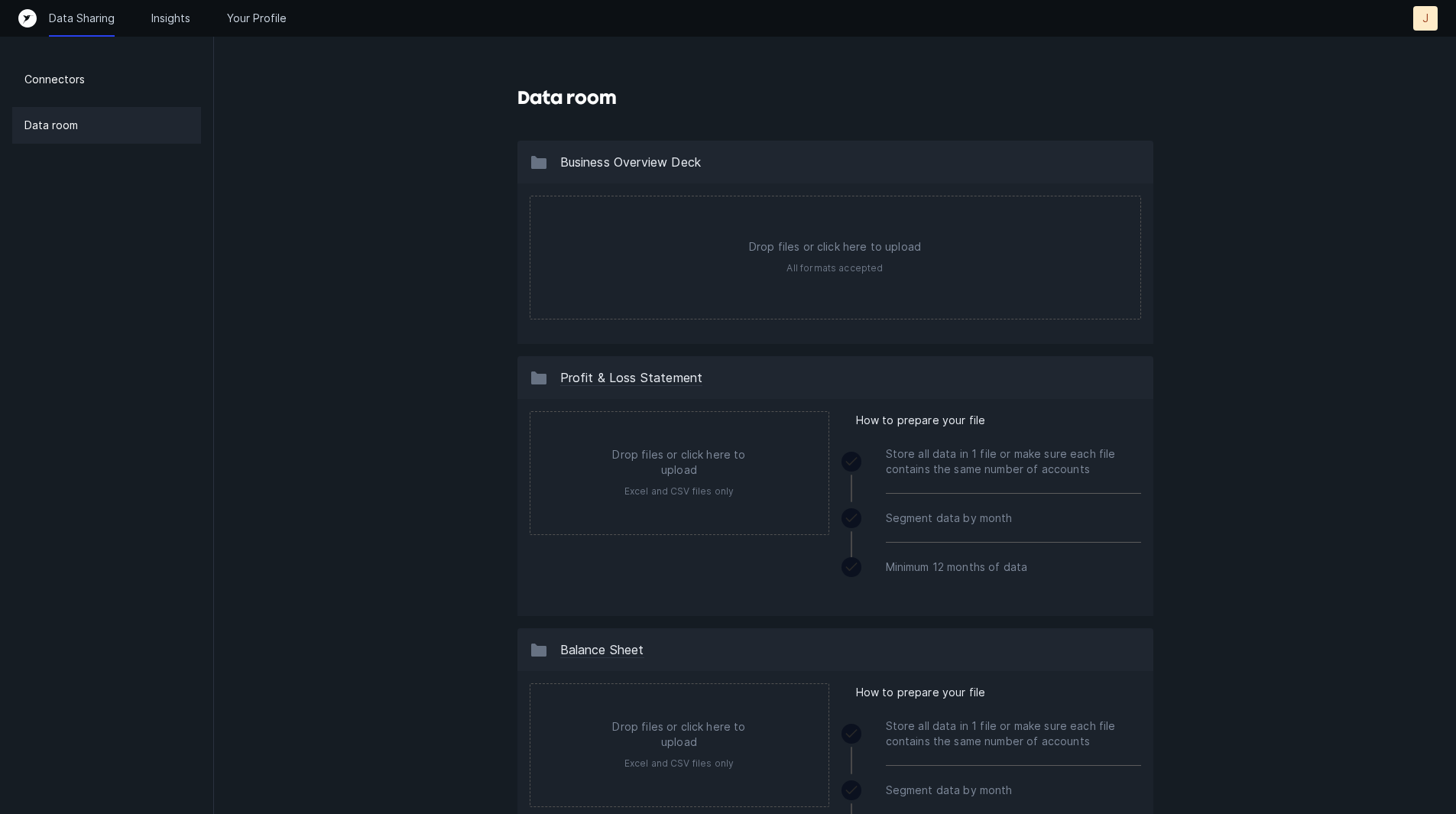
click at [1438, 14] on div "Data Sharing Insights Your Profile J J" at bounding box center [728, 18] width 1456 height 37
click at [1431, 14] on div "J" at bounding box center [1425, 18] width 25 height 25
click at [1414, 41] on p "Settings" at bounding box center [1391, 50] width 48 height 18
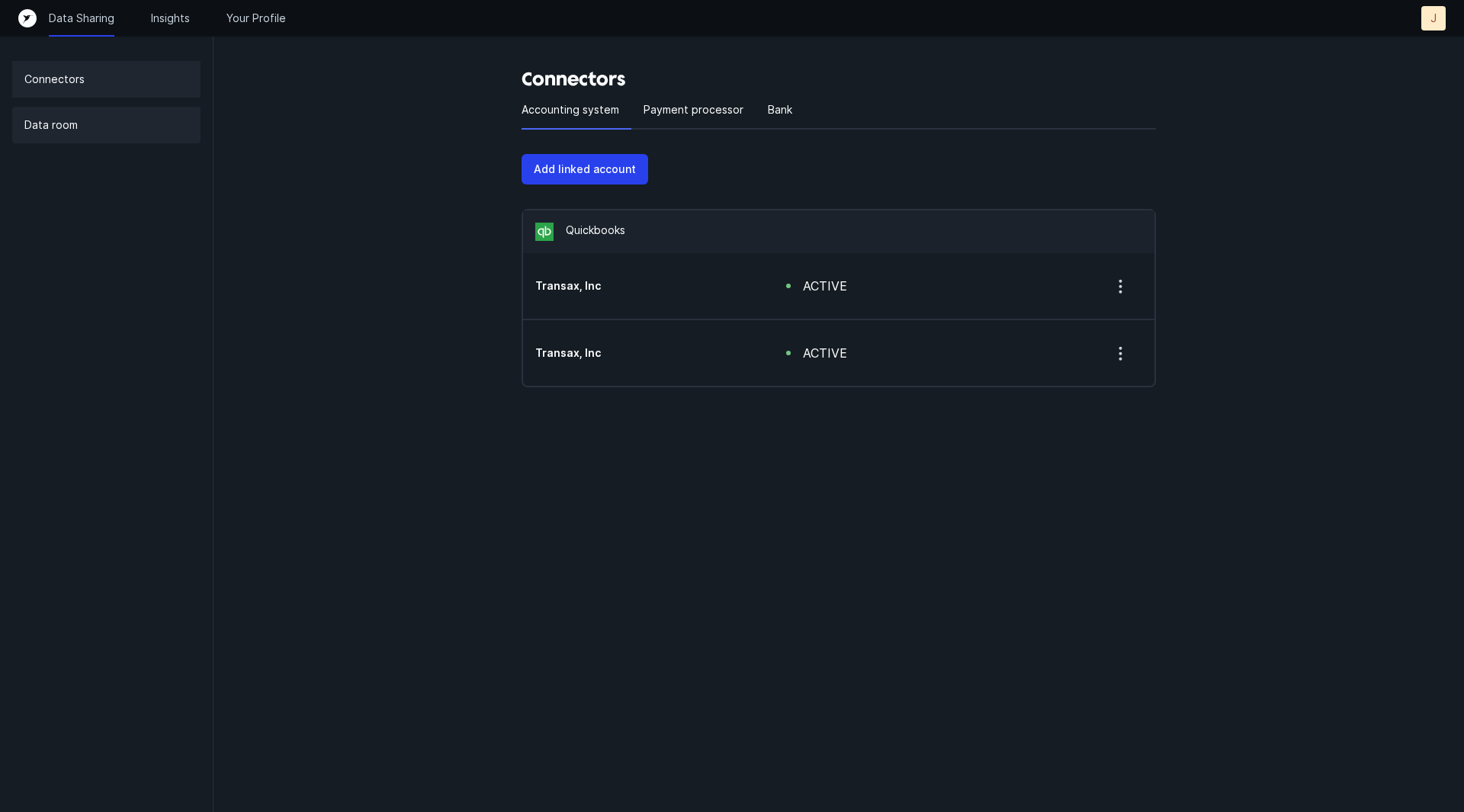
click at [106, 129] on div "Data room" at bounding box center [105, 124] width 188 height 37
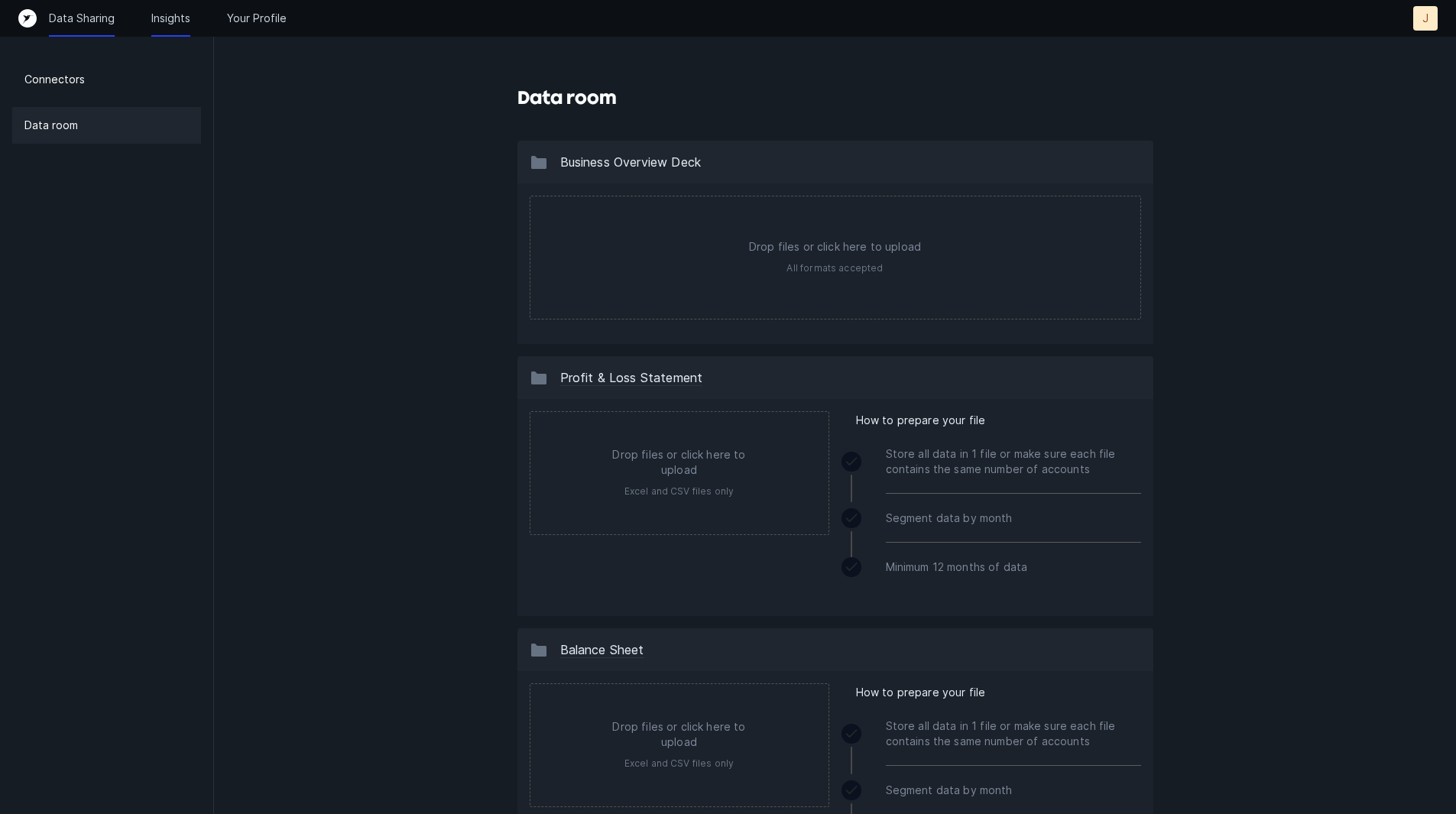
click at [166, 18] on p "Insights" at bounding box center [171, 18] width 39 height 15
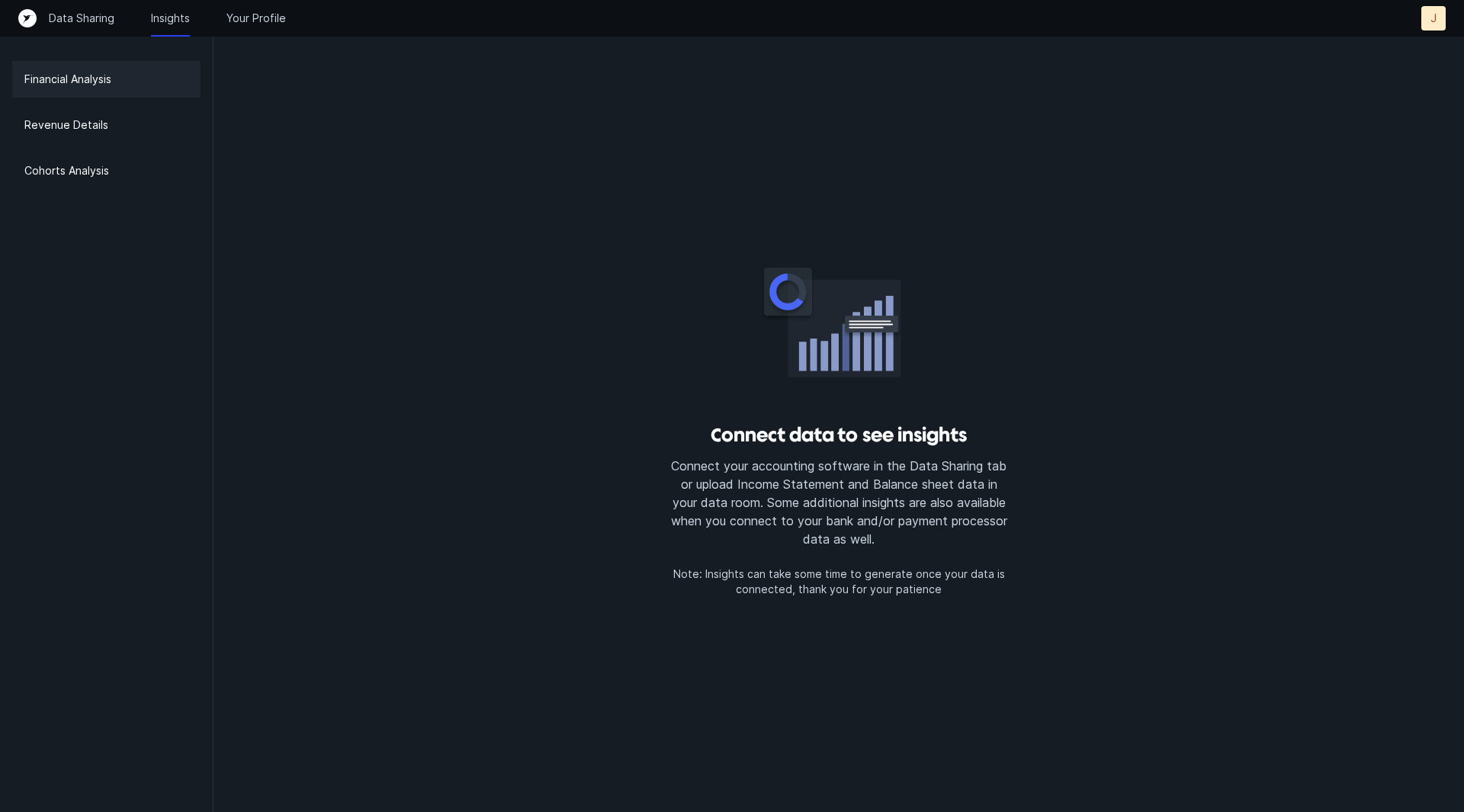
click at [297, 8] on div "Data Sharing Insights Your Profile J J" at bounding box center [732, 18] width 1428 height 25
click at [256, 19] on p "Your Profile" at bounding box center [257, 18] width 60 height 15
